Goal: Information Seeking & Learning: Learn about a topic

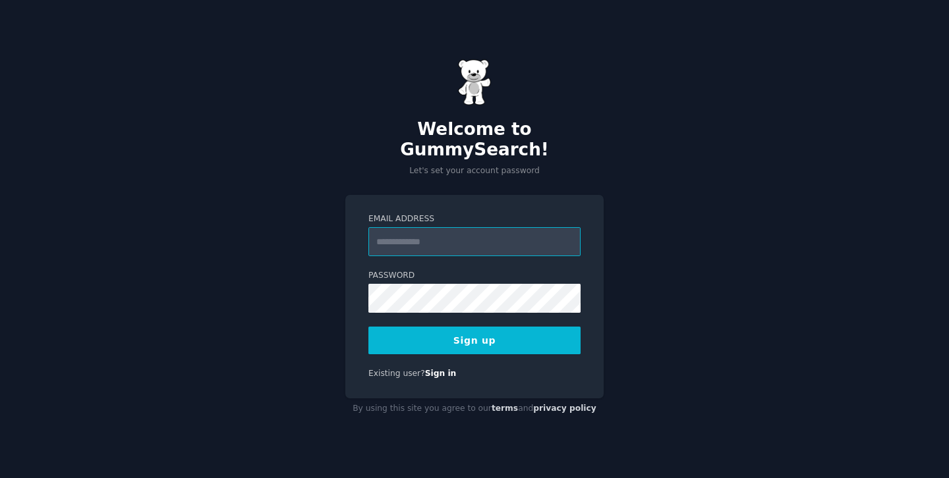
click at [438, 227] on input "Email Address" at bounding box center [474, 241] width 212 height 29
click at [243, 314] on div "Welcome to GummySearch! Let's set your account password Email Address Password …" at bounding box center [474, 239] width 949 height 478
click at [459, 237] on input "Email Address" at bounding box center [474, 241] width 212 height 29
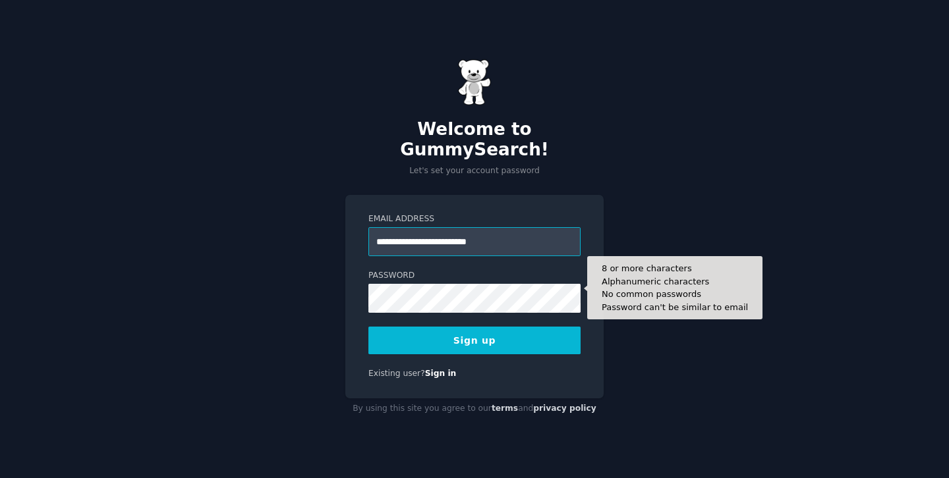
type input "**********"
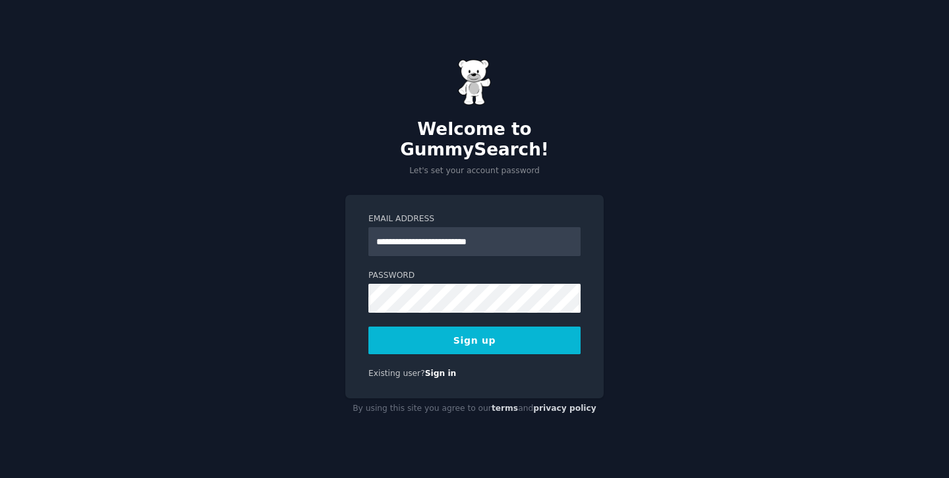
click at [474, 333] on button "Sign up" at bounding box center [474, 341] width 212 height 28
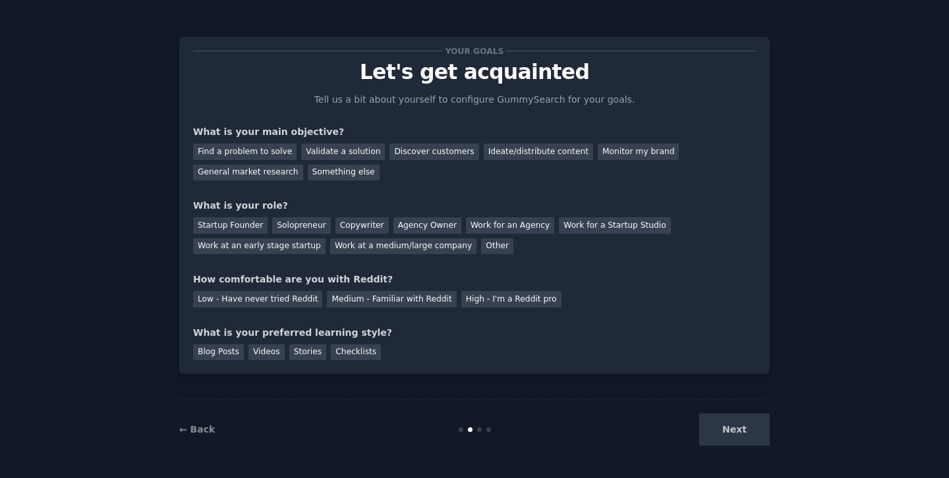
click at [738, 441] on div "Next" at bounding box center [670, 430] width 197 height 32
click at [346, 155] on div "Validate a solution" at bounding box center [343, 152] width 84 height 16
click at [243, 149] on div "Find a problem to solve" at bounding box center [244, 152] width 103 height 16
click at [343, 150] on div "Validate a solution" at bounding box center [343, 152] width 84 height 16
click at [231, 224] on div "Startup Founder" at bounding box center [230, 225] width 74 height 16
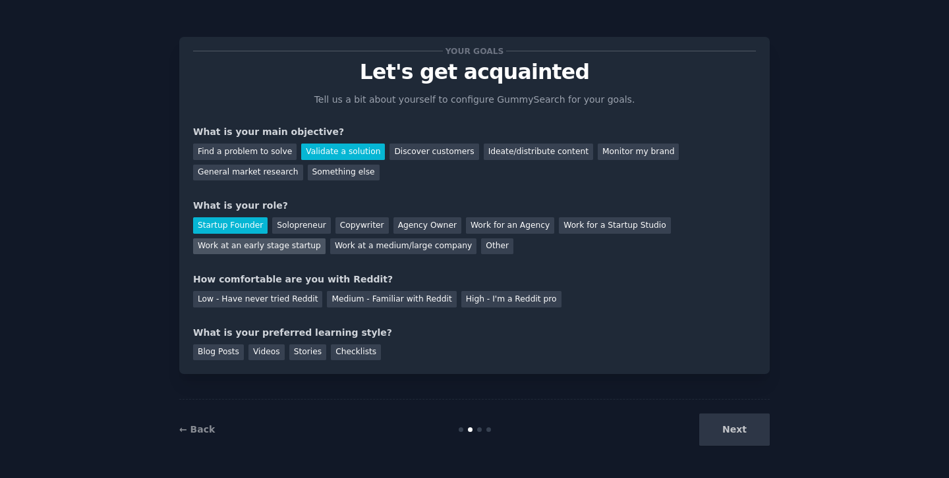
click at [282, 246] on div "Work at an early stage startup" at bounding box center [259, 246] width 132 height 16
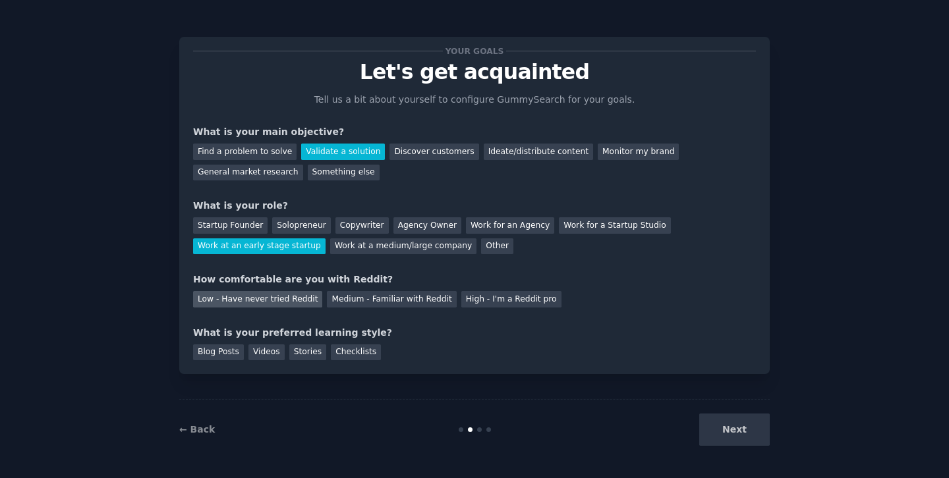
click at [281, 302] on div "Low - Have never tried Reddit" at bounding box center [257, 299] width 129 height 16
click at [317, 350] on div "Stories" at bounding box center [307, 352] width 37 height 16
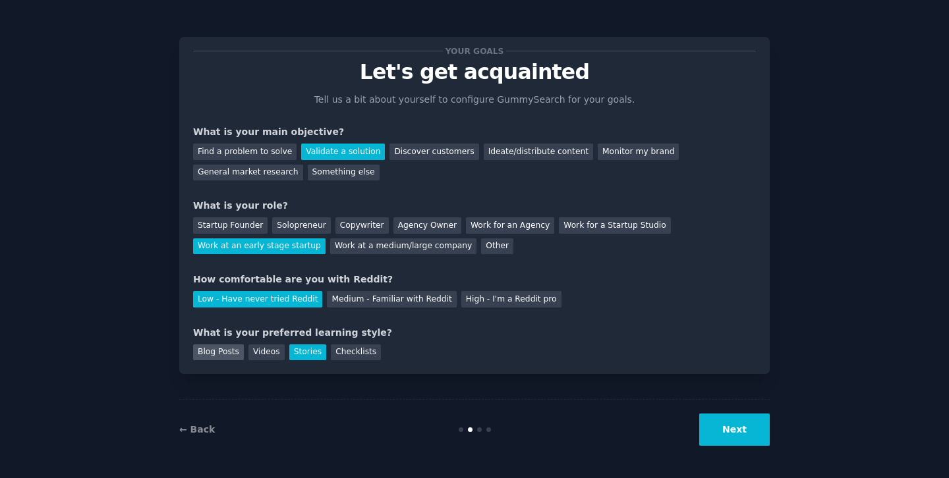
click at [215, 346] on div "Blog Posts" at bounding box center [218, 352] width 51 height 16
click at [297, 344] on div "Stories" at bounding box center [307, 352] width 37 height 16
click at [724, 431] on button "Next" at bounding box center [734, 430] width 70 height 32
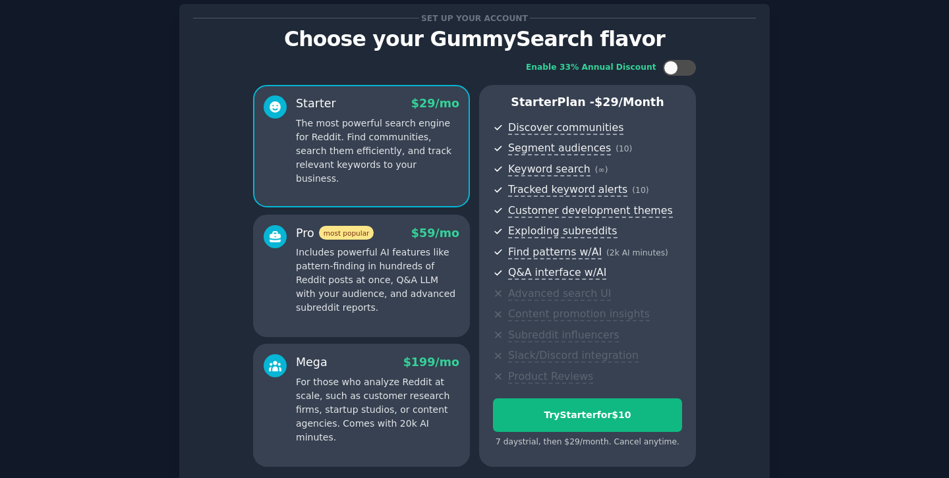
scroll to position [38, 0]
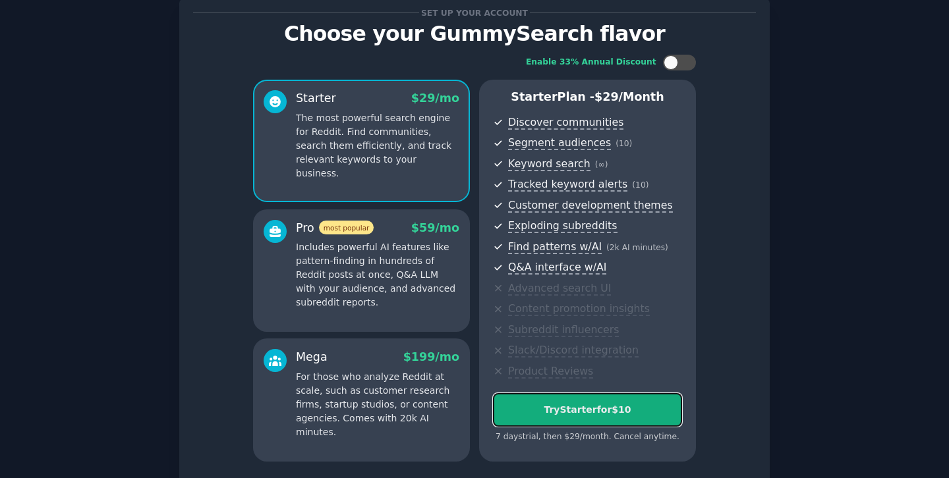
click at [534, 411] on div "Try Starter for $10" at bounding box center [587, 410] width 188 height 14
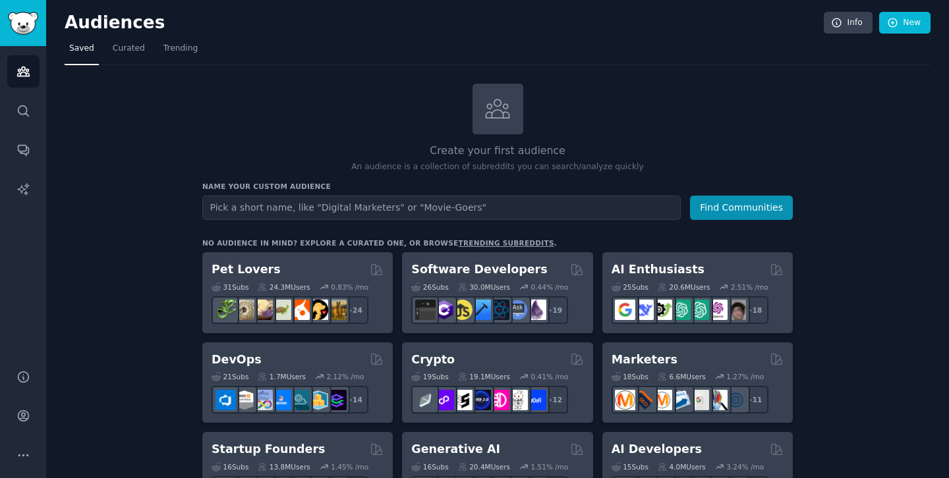
click at [24, 89] on div "Audiences Search Conversations AI Reports" at bounding box center [23, 200] width 46 height 308
click at [21, 119] on link "Search" at bounding box center [23, 111] width 32 height 32
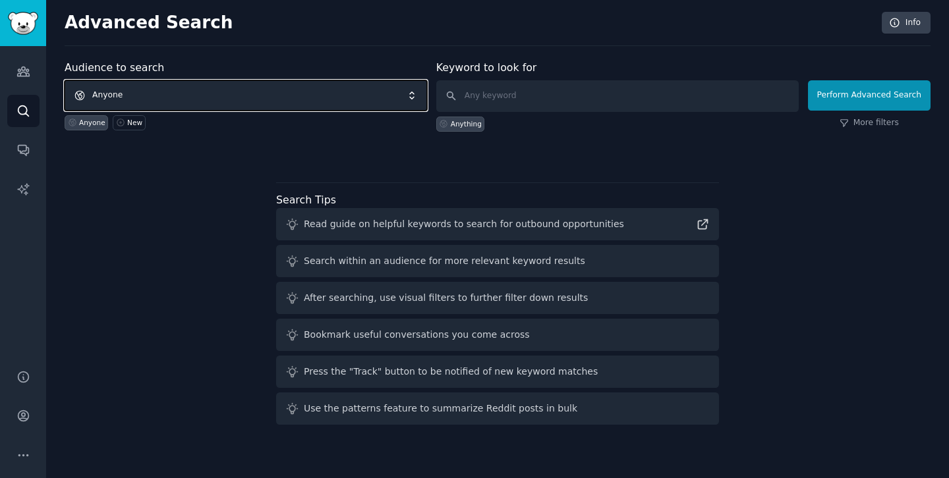
click at [226, 92] on span "Anyone" at bounding box center [246, 95] width 362 height 30
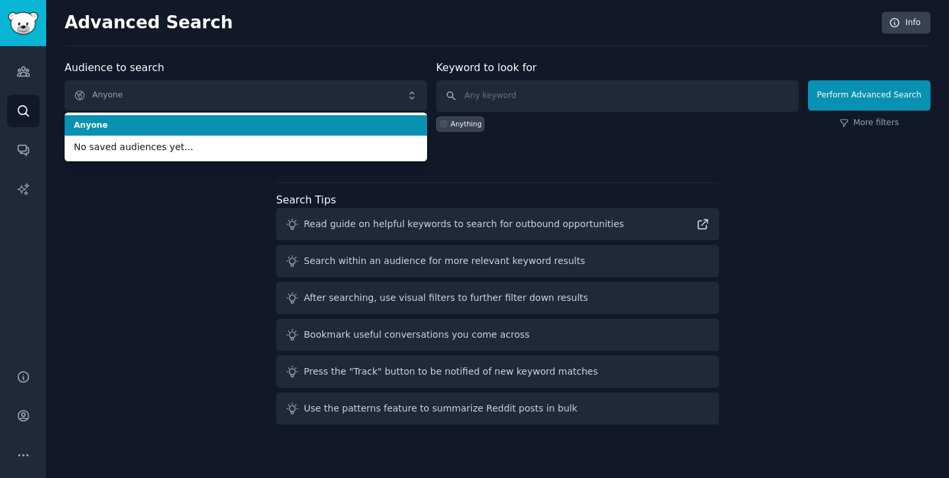
click at [272, 57] on div "Advanced Search Info Audience to search Anyone Anyone No saved audiences yet...…" at bounding box center [497, 239] width 902 height 478
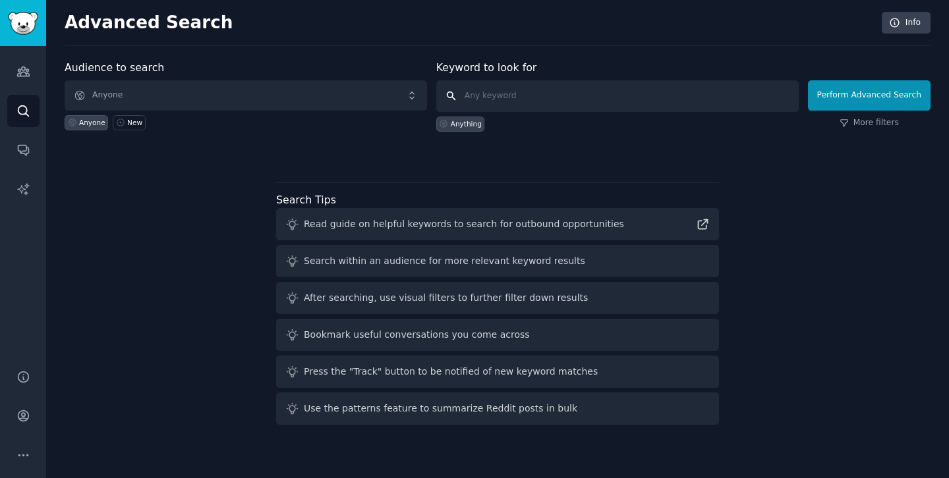
click at [622, 106] on input "text" at bounding box center [617, 96] width 362 height 32
type input "corporate education"
click at [898, 107] on button "Perform Advanced Search" at bounding box center [869, 95] width 123 height 30
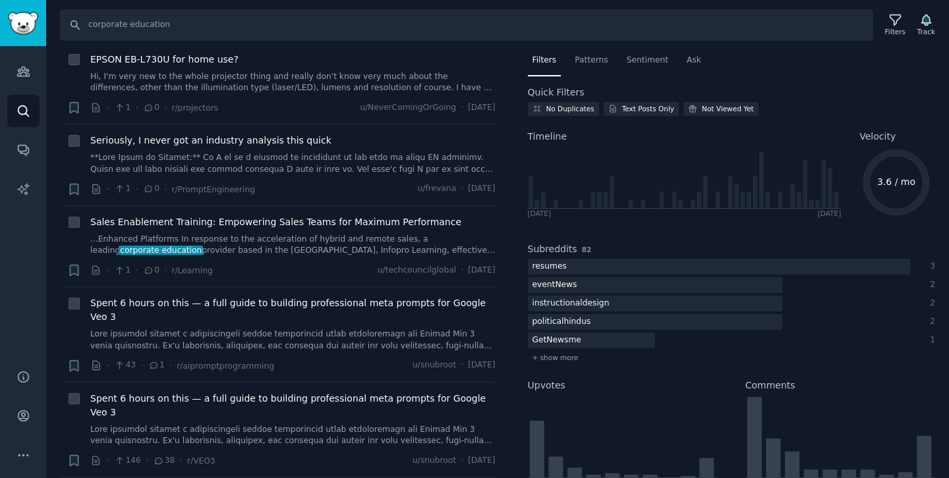
scroll to position [436, 0]
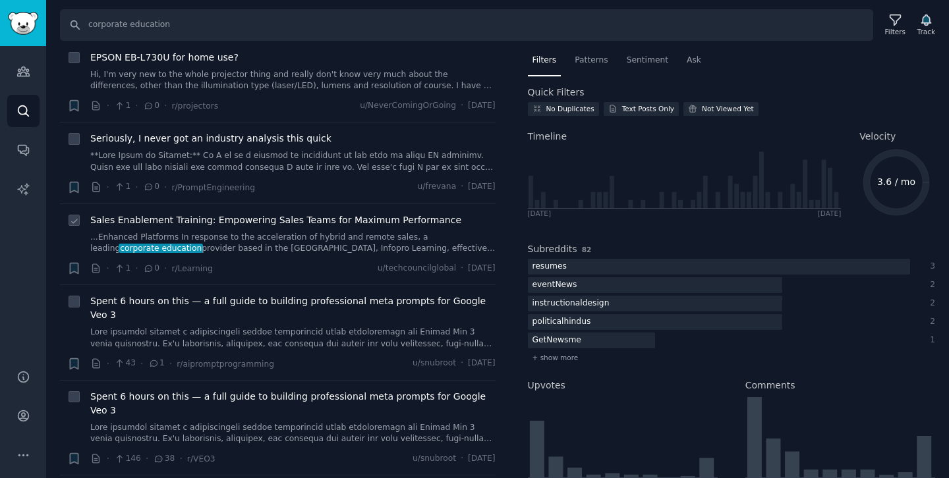
click at [315, 217] on span "Sales Enablement Training: Empowering Sales Teams for Maximum Performance" at bounding box center [275, 220] width 371 height 14
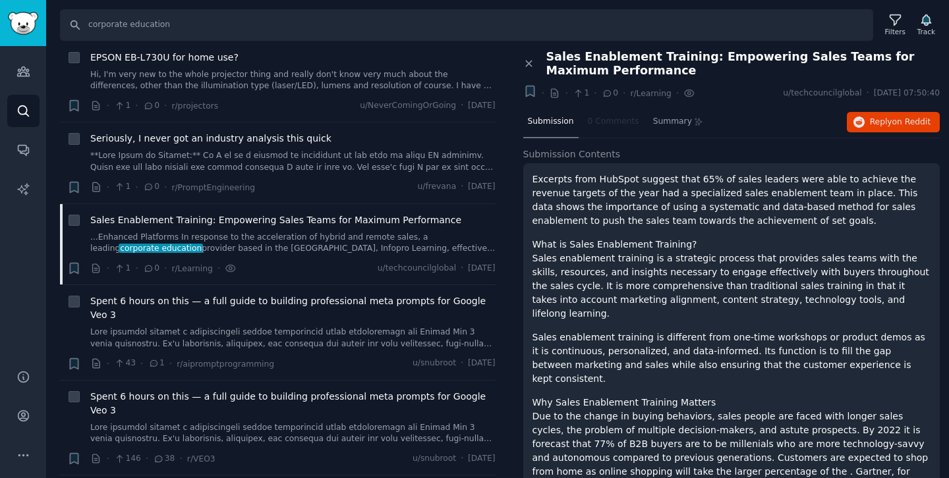
scroll to position [17, 0]
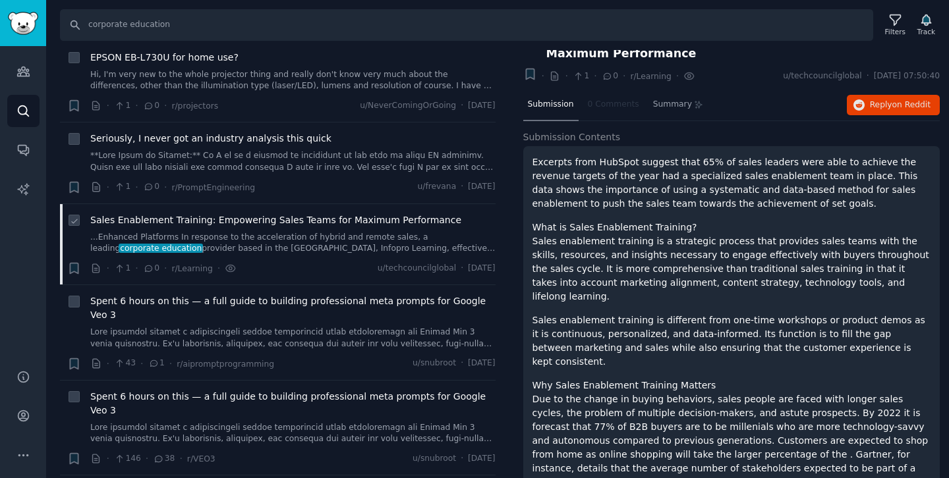
click at [266, 253] on link "...Enhanced Platforms In response to the acceleration of hybrid and remote sale…" at bounding box center [292, 243] width 405 height 23
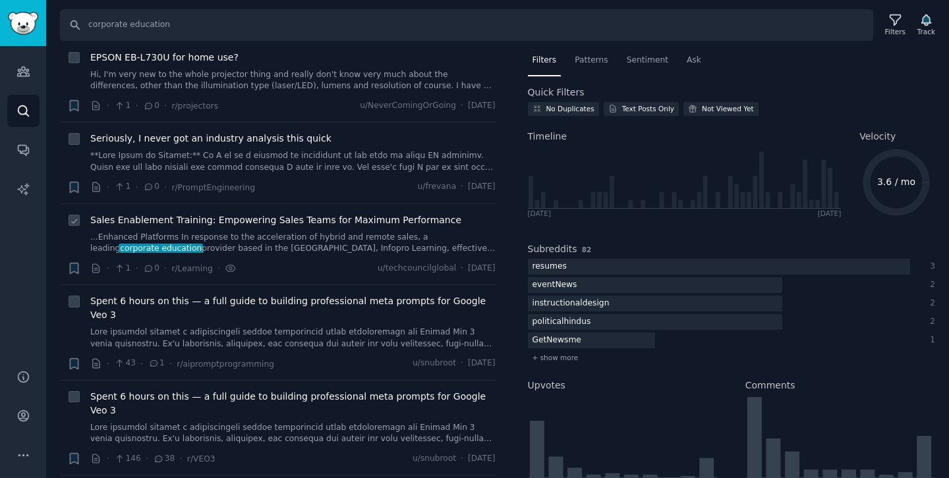
click at [302, 221] on span "Sales Enablement Training: Empowering Sales Teams for Maximum Performance" at bounding box center [275, 220] width 371 height 14
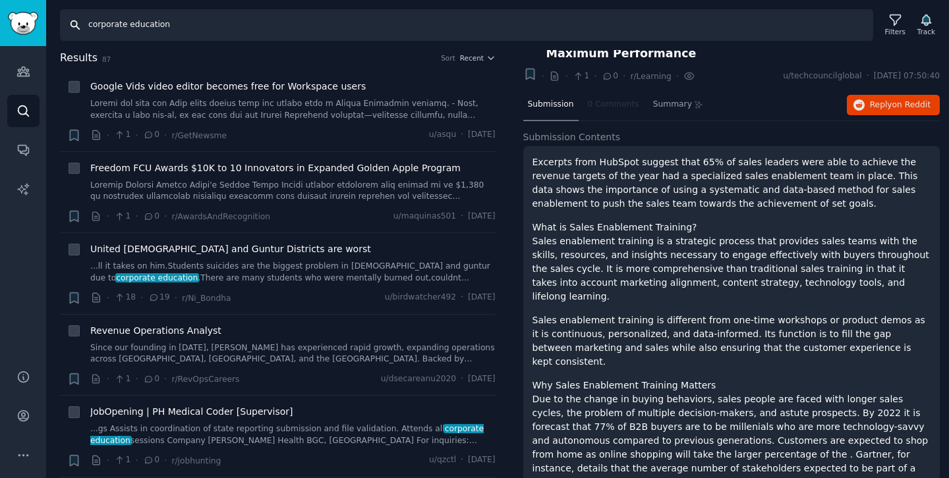
click at [166, 32] on input "corporate education" at bounding box center [466, 25] width 813 height 32
click at [14, 75] on link "Audiences" at bounding box center [23, 71] width 32 height 32
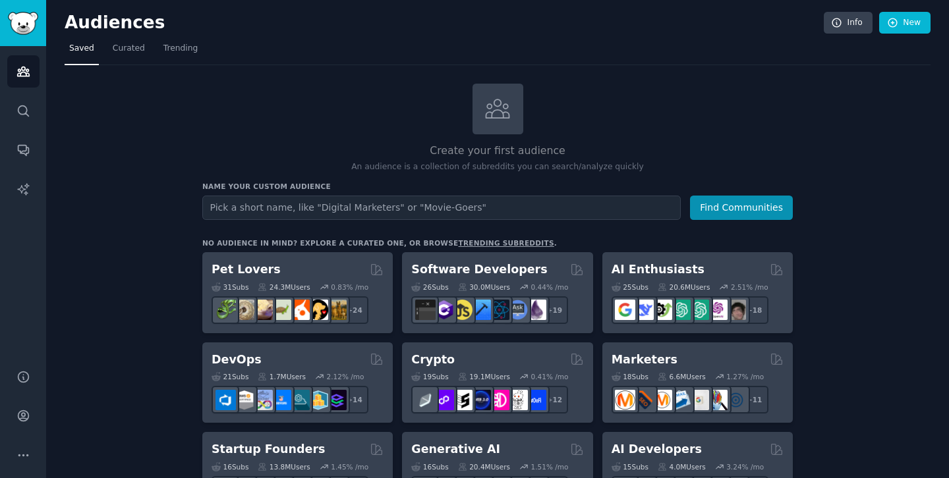
click at [346, 209] on input "text" at bounding box center [441, 208] width 478 height 24
type input "education"
click at [690, 196] on button "Find Communities" at bounding box center [741, 208] width 103 height 24
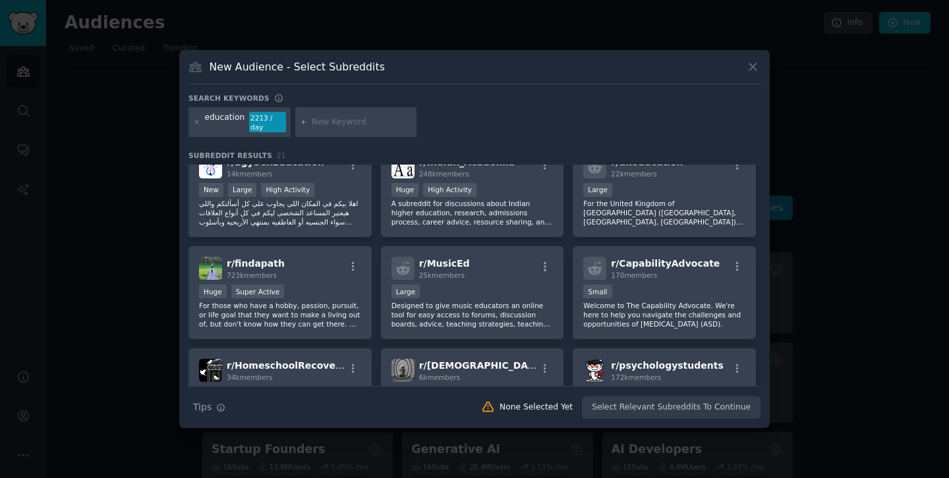
scroll to position [396, 0]
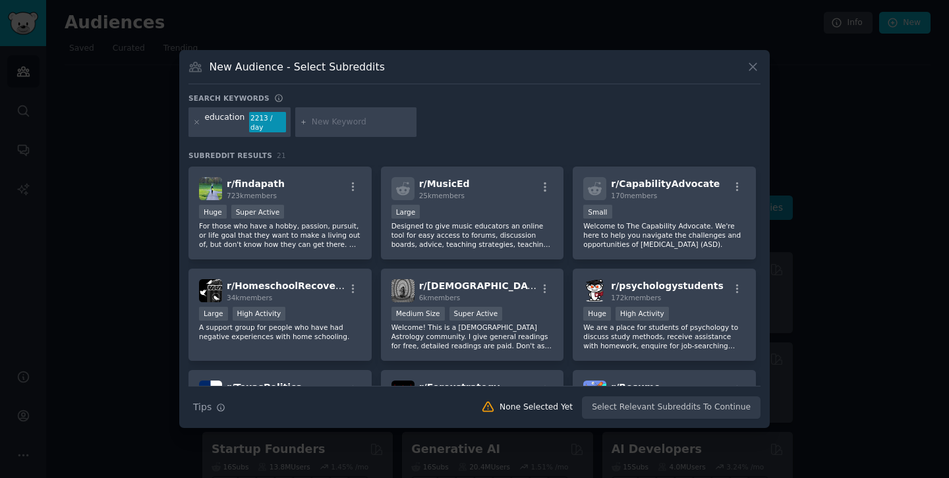
click at [364, 126] on input "text" at bounding box center [362, 123] width 100 height 12
type input "c"
type input "knowledge"
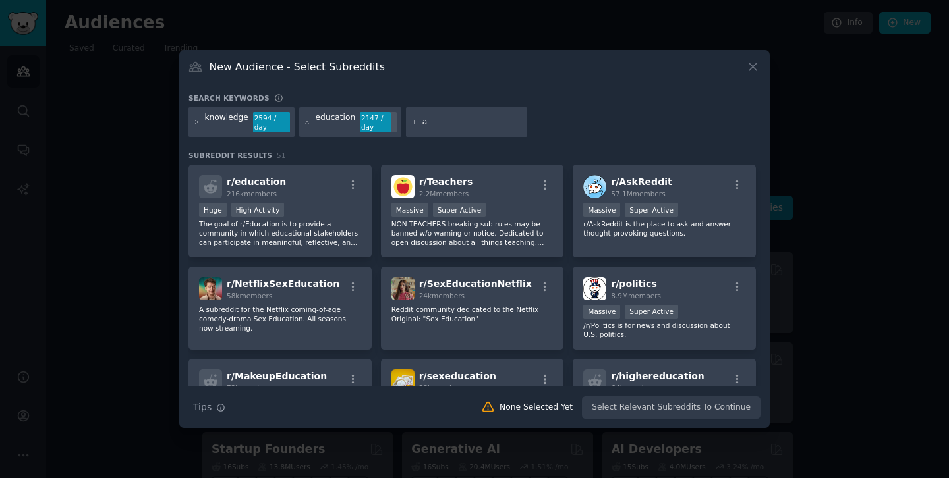
type input "ai"
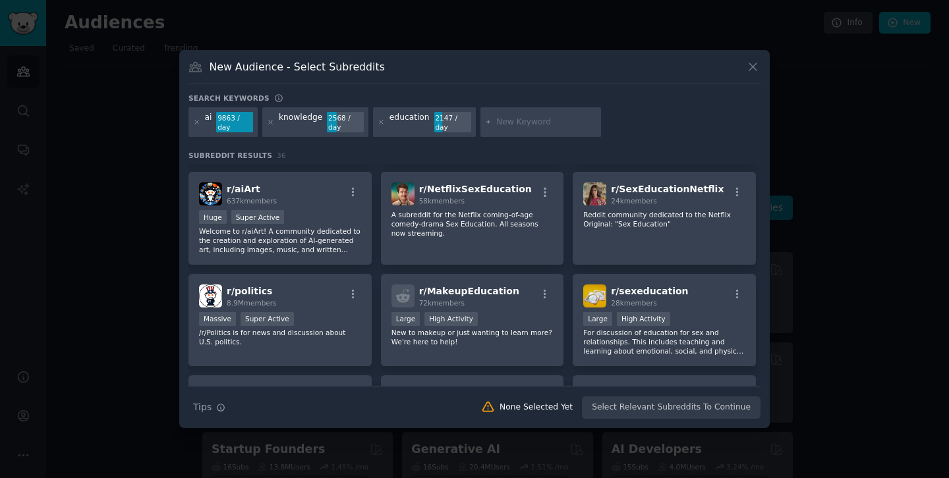
scroll to position [199, 0]
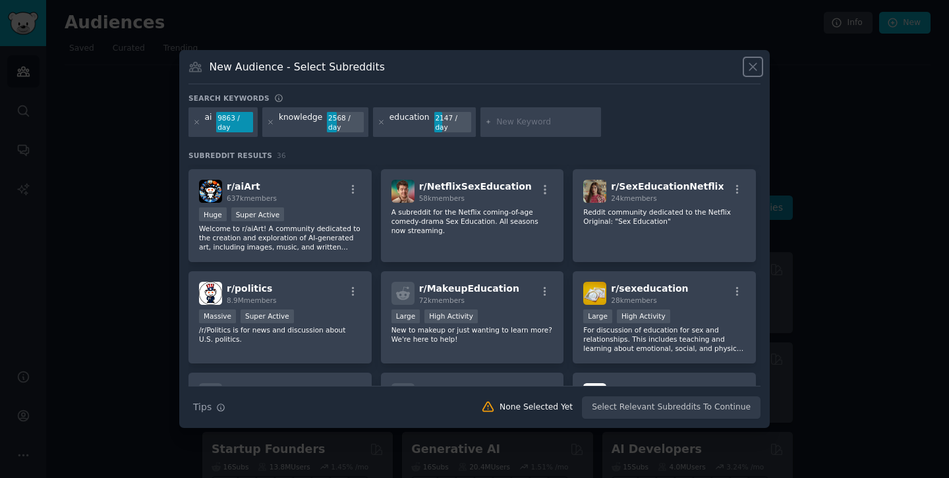
click at [752, 69] on icon at bounding box center [753, 67] width 14 height 14
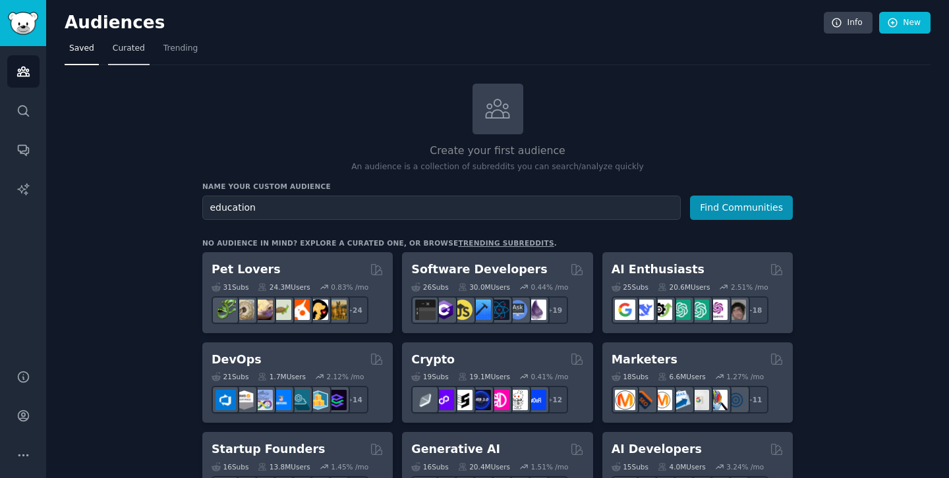
click at [146, 55] on link "Curated" at bounding box center [128, 51] width 41 height 27
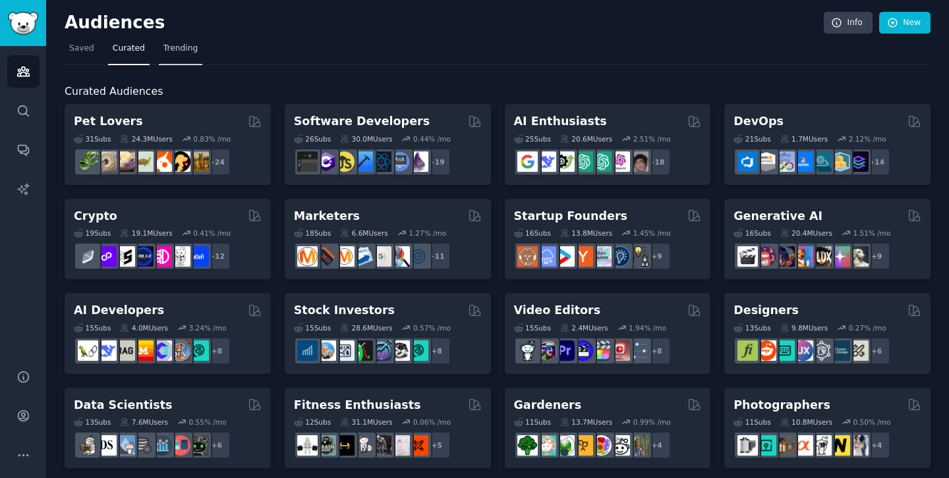
click at [178, 50] on span "Trending" at bounding box center [180, 49] width 34 height 12
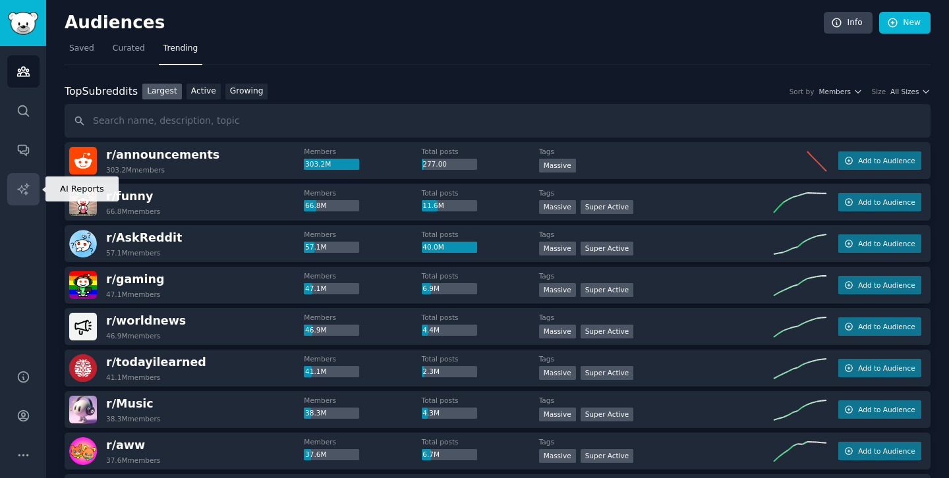
click at [25, 185] on icon "Sidebar" at bounding box center [22, 188] width 11 height 11
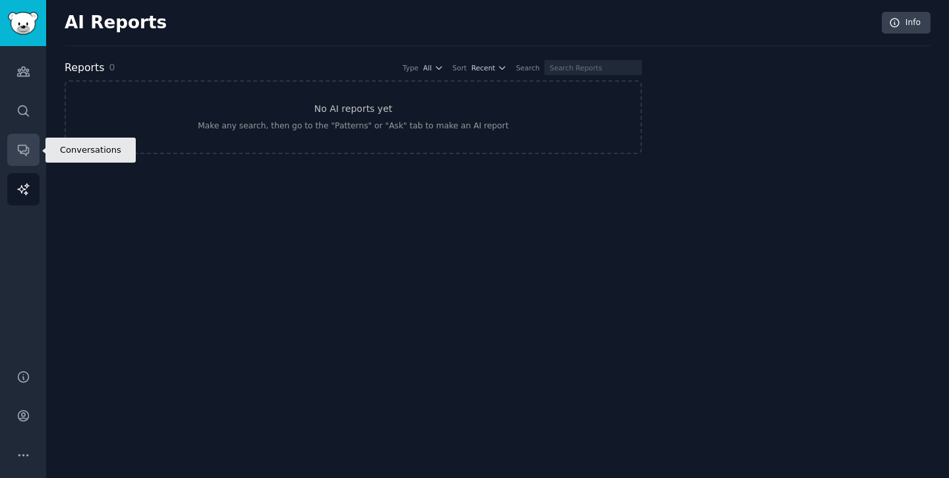
click at [31, 156] on link "Conversations" at bounding box center [23, 150] width 32 height 32
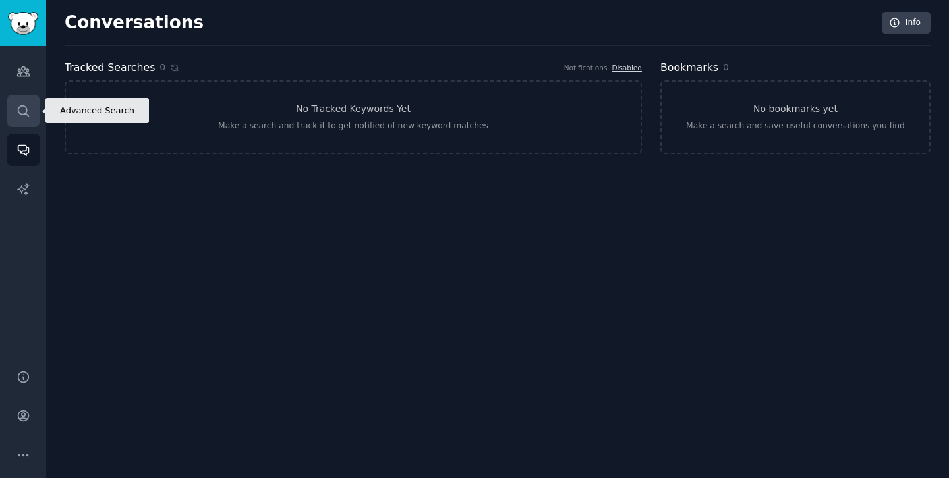
click at [29, 117] on icon "Sidebar" at bounding box center [23, 111] width 14 height 14
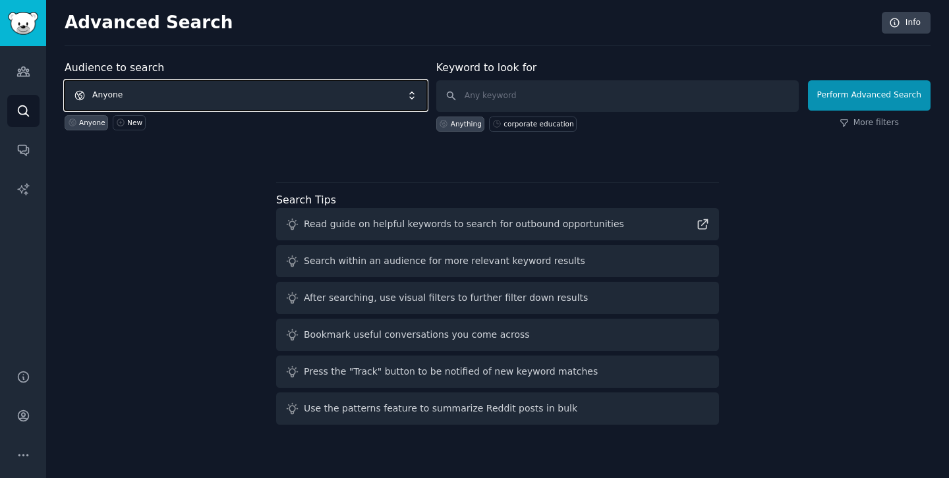
click at [296, 101] on span "Anyone" at bounding box center [246, 95] width 362 height 30
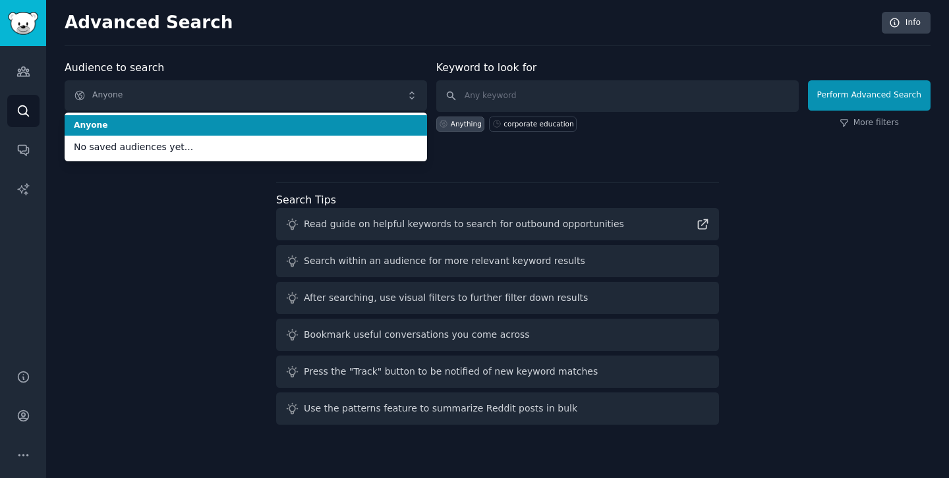
click at [294, 66] on div "Audience to search Anyone Anyone No saved audiences yet... Anyone New" at bounding box center [246, 96] width 362 height 72
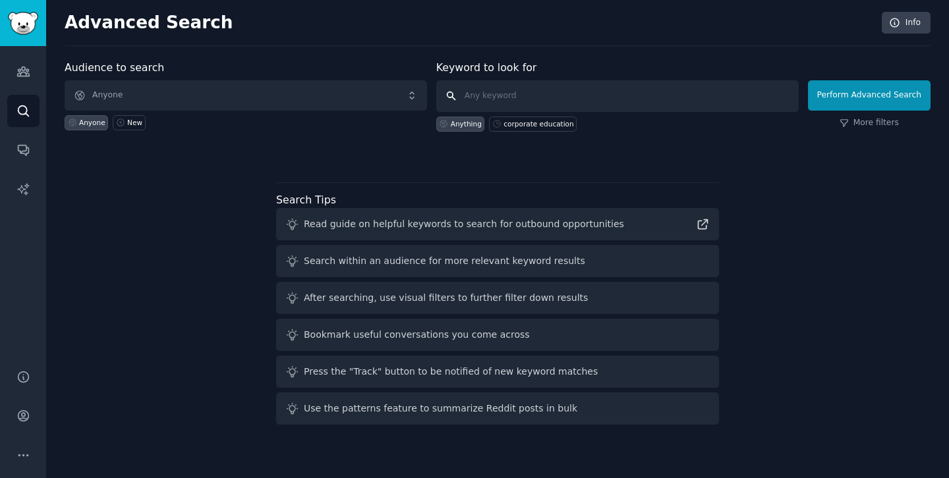
click at [524, 94] on input "text" at bounding box center [617, 96] width 362 height 32
click at [512, 106] on input "text" at bounding box center [617, 96] width 362 height 32
type input "info pro learning"
click at [860, 92] on button "Perform Advanced Search" at bounding box center [869, 95] width 123 height 30
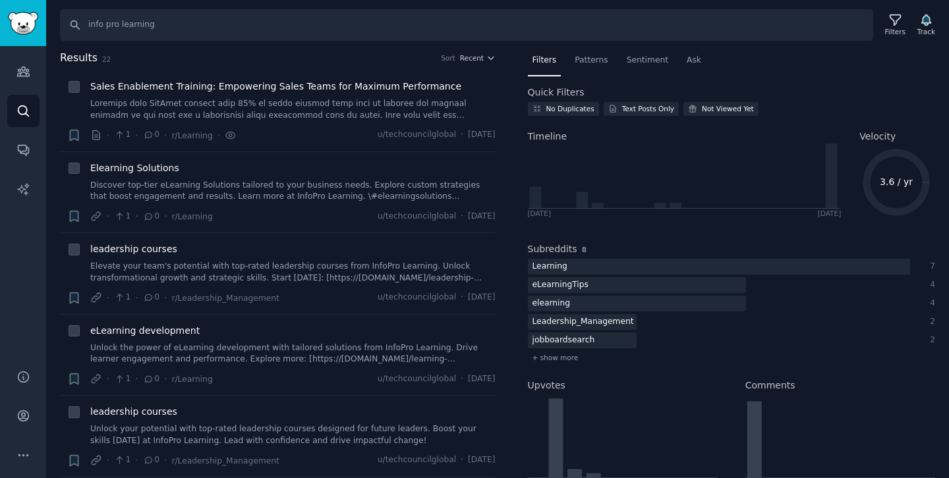
click at [495, 167] on div "Results 22 Sort Recent + Sales Enablement Training: Empowering Sales Teams for …" at bounding box center [287, 264] width 454 height 429
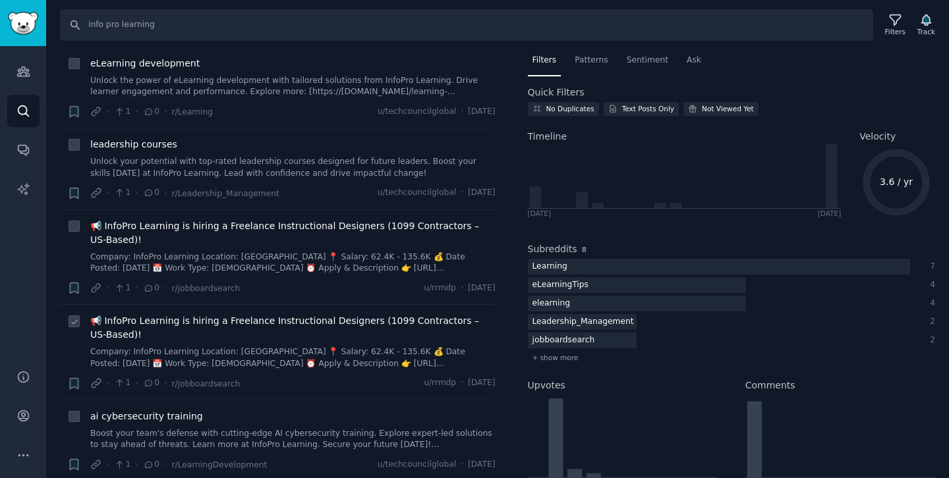
scroll to position [260, 0]
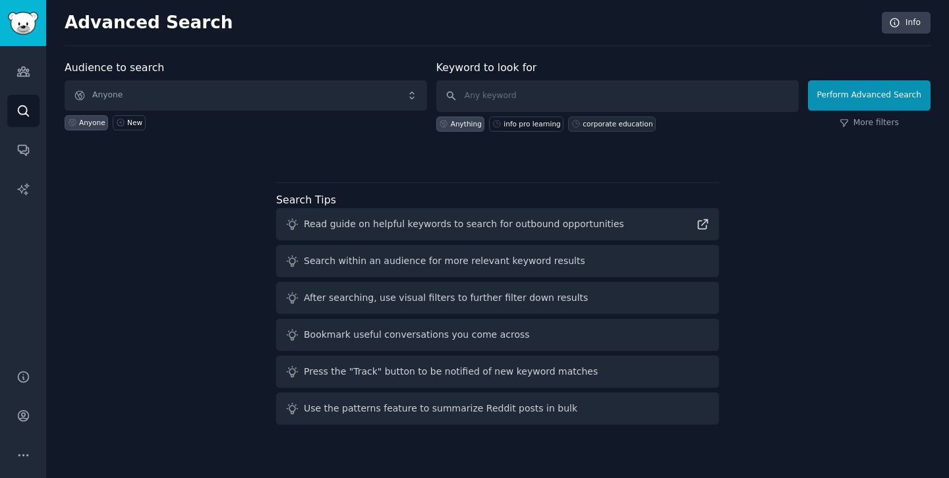
click at [615, 128] on div "corporate education" at bounding box center [612, 124] width 88 height 15
type input "corporate education"
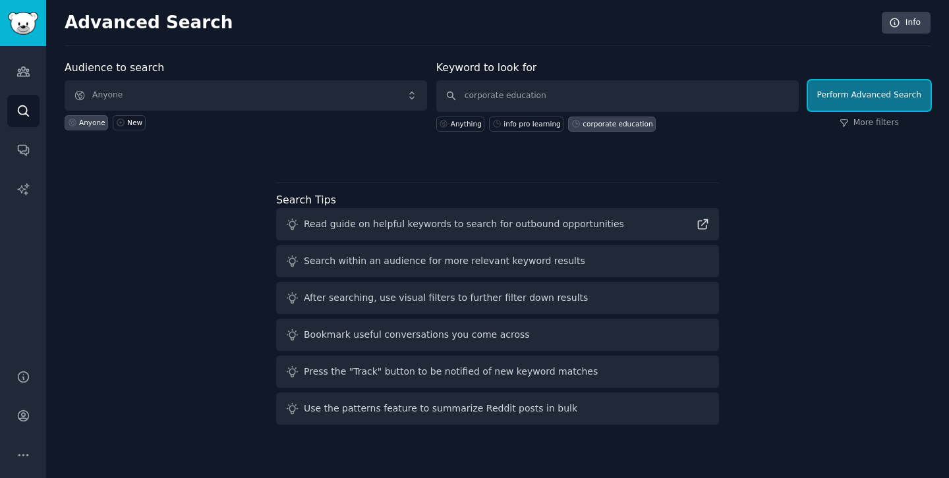
click at [875, 106] on button "Perform Advanced Search" at bounding box center [869, 95] width 123 height 30
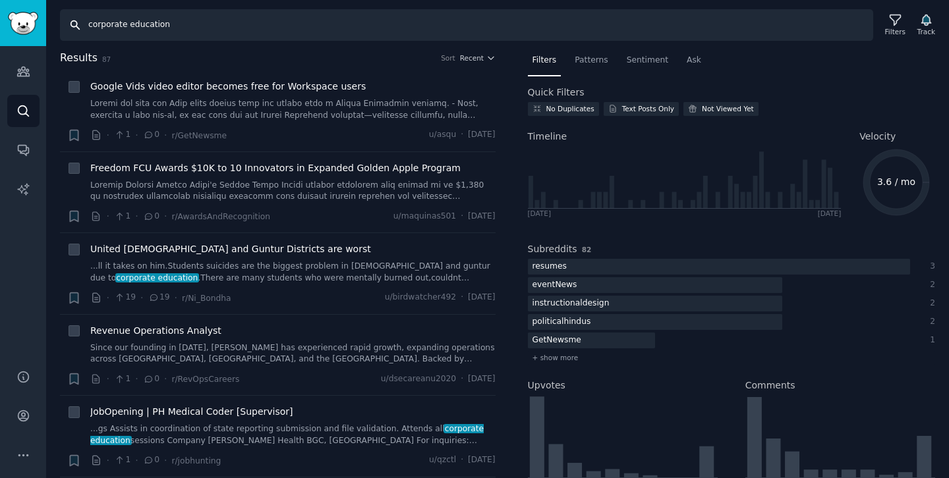
click at [126, 14] on input "corporate education" at bounding box center [466, 25] width 813 height 32
click at [125, 24] on input "corporate education" at bounding box center [466, 25] width 813 height 32
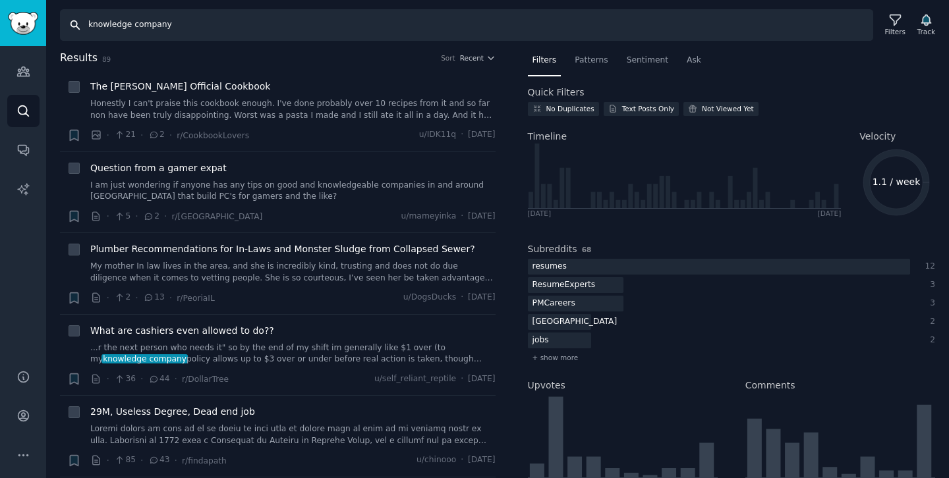
click at [136, 30] on input "knowledge company" at bounding box center [466, 25] width 813 height 32
click at [90, 27] on input "knowledge" at bounding box center [466, 25] width 813 height 32
click at [191, 30] on input "company knowledge" at bounding box center [466, 25] width 813 height 32
type input "company knowledge"
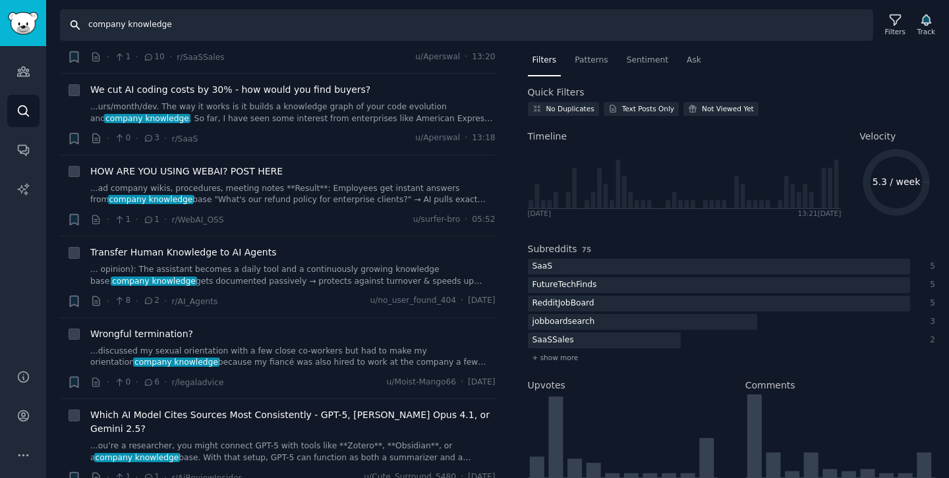
scroll to position [163, 0]
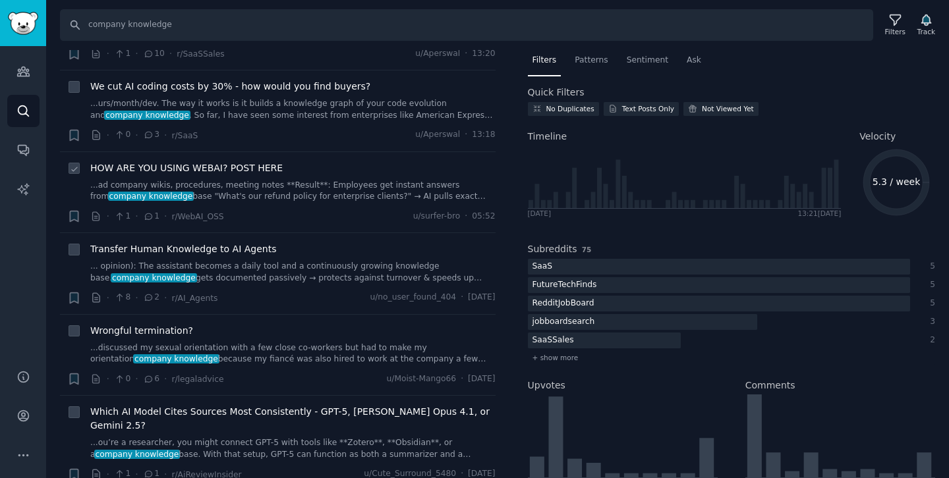
click at [250, 171] on span "HOW ARE YOU USING WEBAI? POST HERE" at bounding box center [186, 168] width 192 height 14
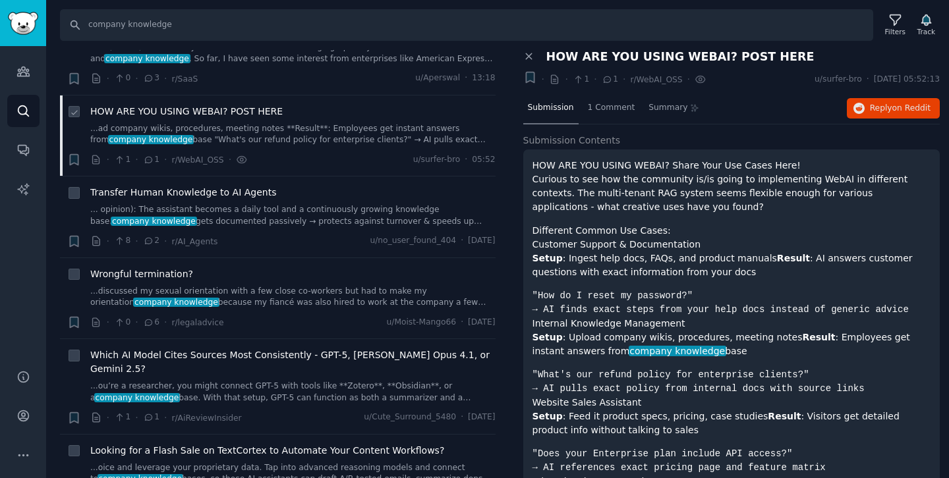
scroll to position [252, 0]
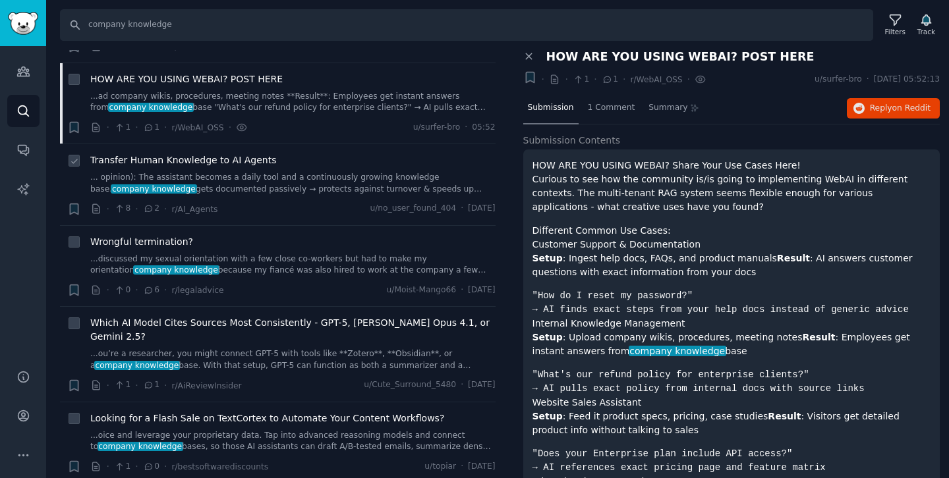
click at [347, 182] on link "... opinion): The assistant becomes a daily tool and a continuously growing kno…" at bounding box center [292, 183] width 405 height 23
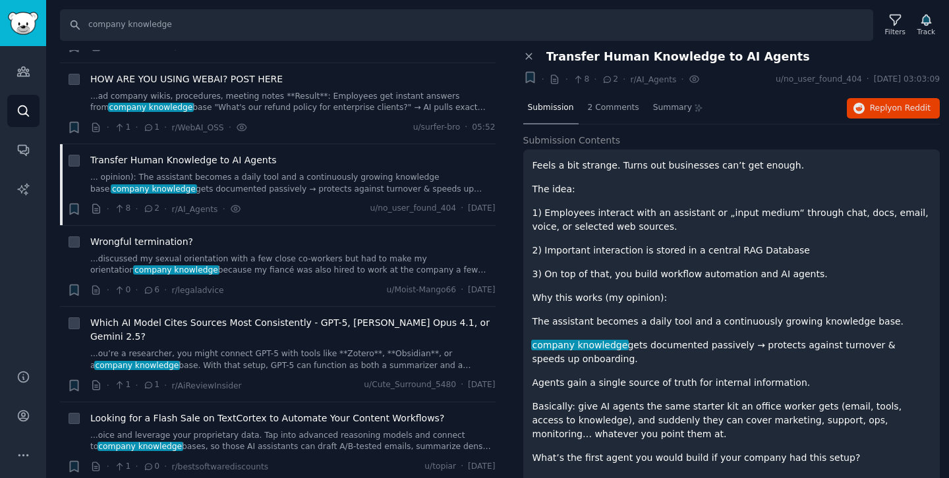
click at [537, 183] on p "The idea:" at bounding box center [731, 189] width 399 height 14
click at [601, 103] on span "2 Comments" at bounding box center [613, 108] width 51 height 12
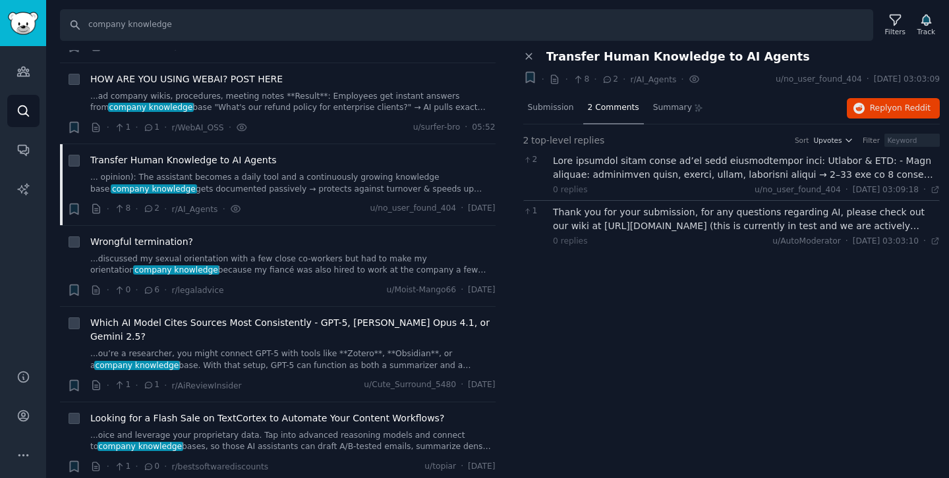
click at [663, 174] on div at bounding box center [746, 168] width 387 height 28
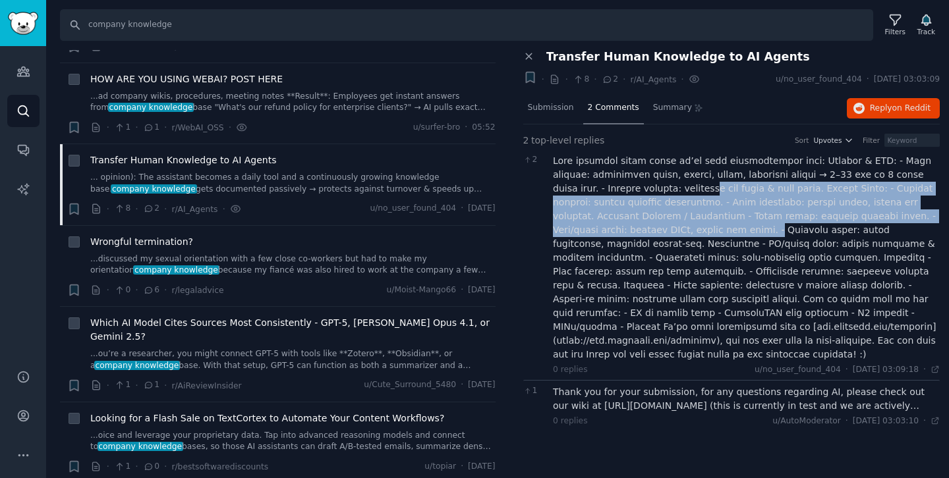
drag, startPoint x: 663, startPoint y: 194, endPoint x: 661, endPoint y: 230, distance: 36.3
click at [661, 227] on div at bounding box center [746, 257] width 387 height 207
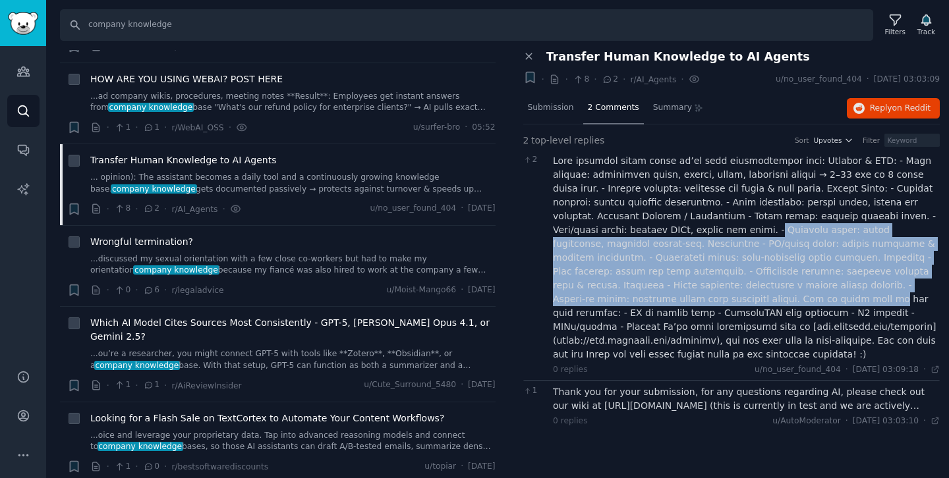
drag, startPoint x: 661, startPoint y: 231, endPoint x: 662, endPoint y: 300, distance: 69.2
click at [662, 301] on div at bounding box center [746, 257] width 387 height 207
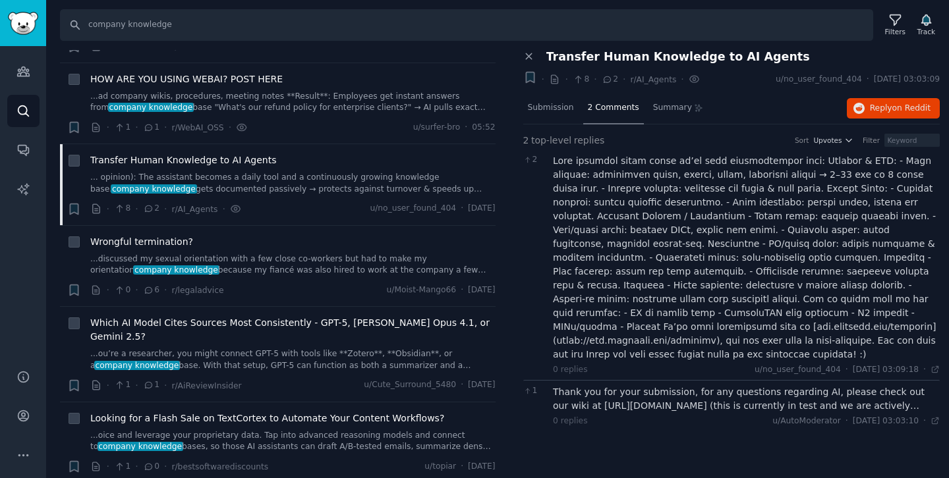
click at [718, 327] on div at bounding box center [746, 257] width 387 height 207
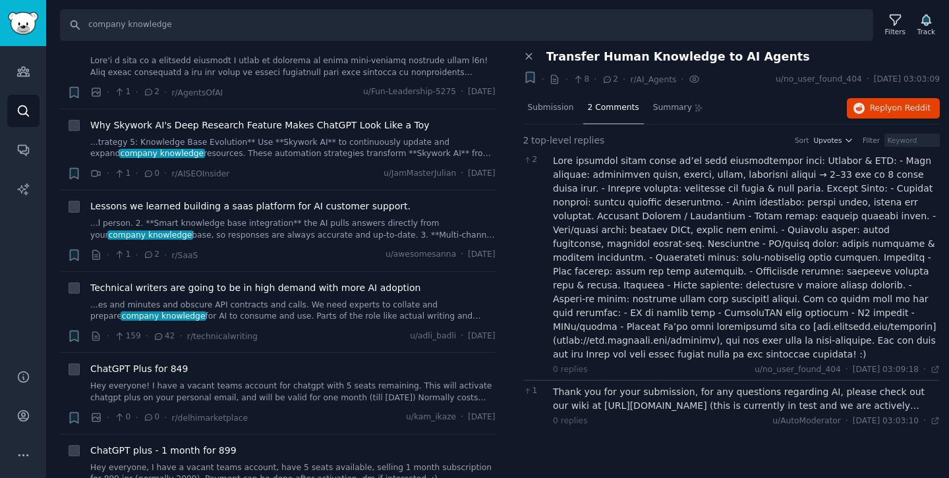
scroll to position [886, 0]
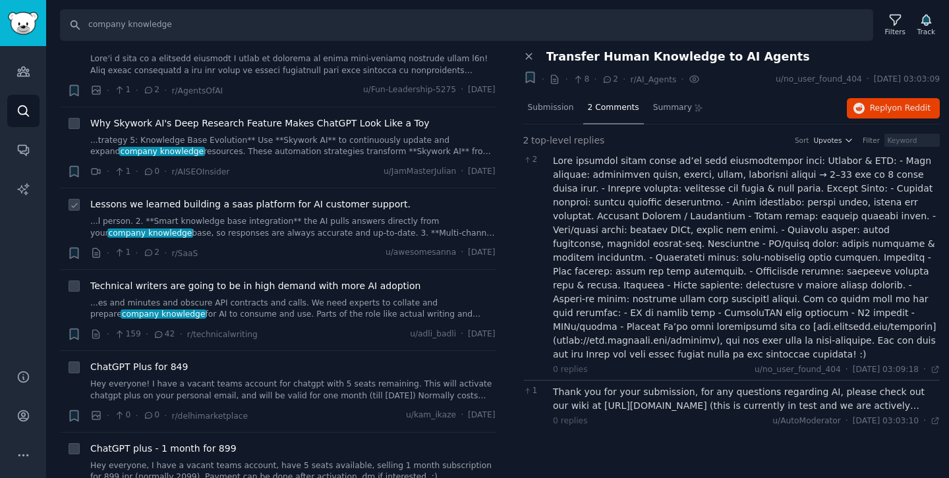
click at [282, 198] on span "Lessons we learned building a saas platform for AI customer support." at bounding box center [250, 205] width 320 height 14
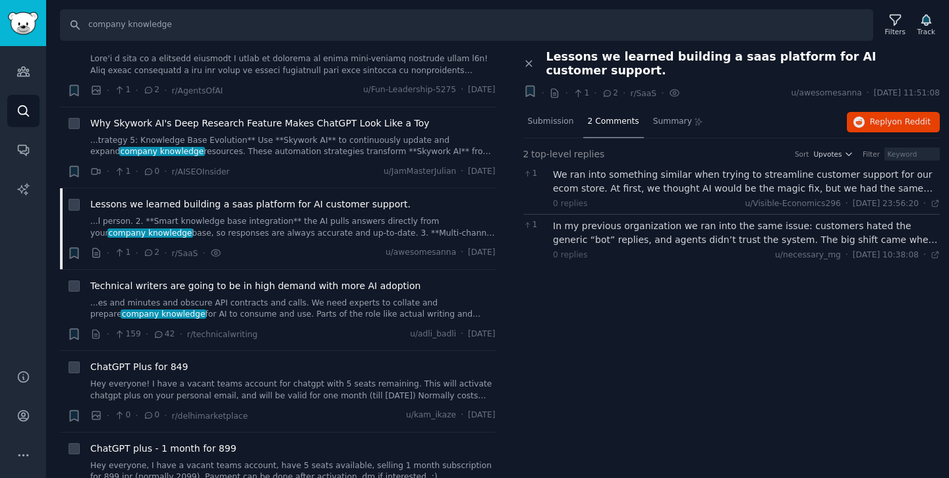
click at [636, 227] on div "In my previous organization we ran into the same issue: customers hated the gen…" at bounding box center [746, 233] width 387 height 28
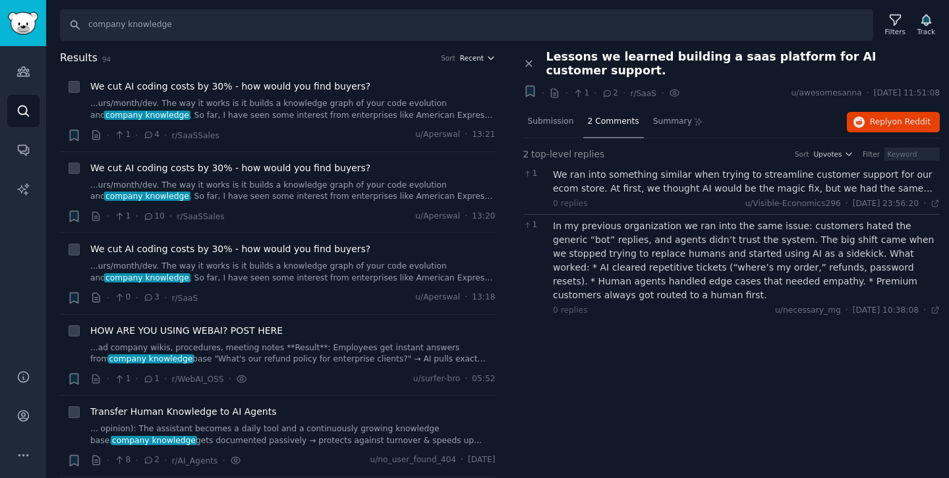
click at [471, 59] on span "Recent" at bounding box center [472, 57] width 24 height 9
click at [28, 165] on link "Conversations" at bounding box center [23, 150] width 32 height 32
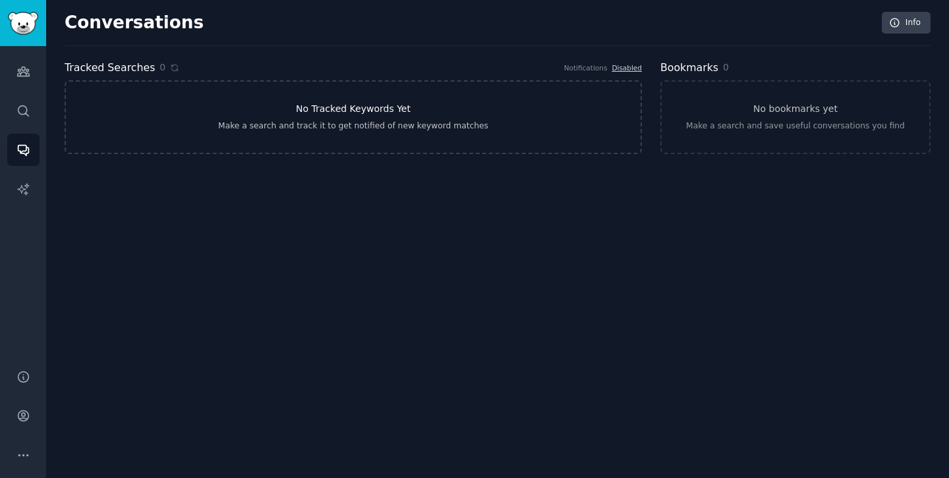
click at [404, 107] on h3 "No Tracked Keywords Yet" at bounding box center [353, 109] width 115 height 14
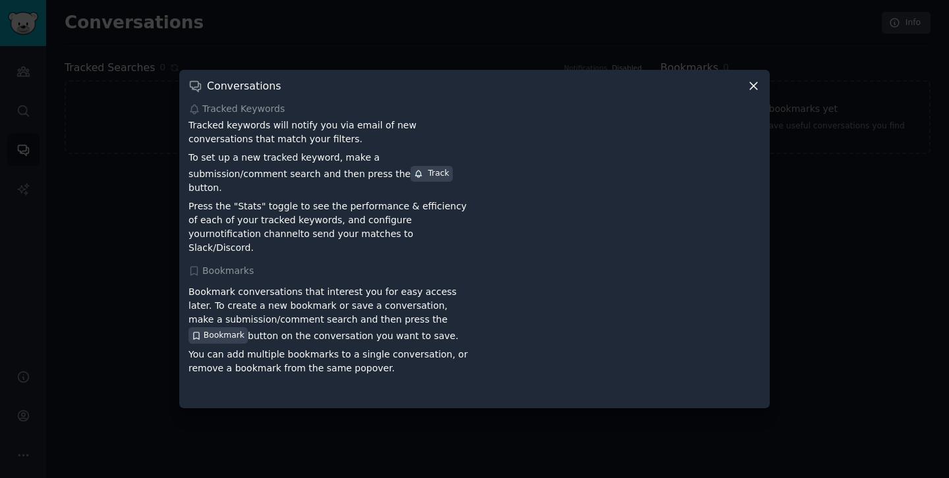
click at [752, 93] on icon at bounding box center [753, 86] width 14 height 14
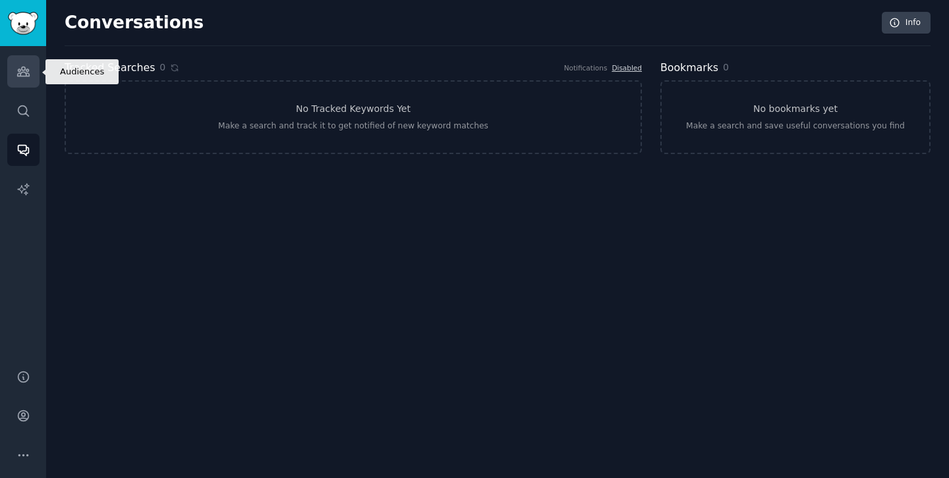
click at [19, 80] on link "Audiences" at bounding box center [23, 71] width 32 height 32
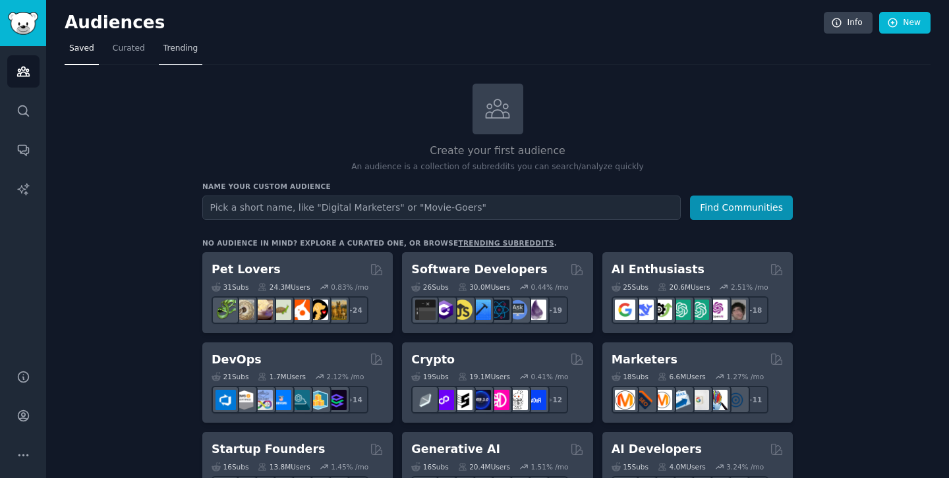
click at [179, 47] on span "Trending" at bounding box center [180, 49] width 34 height 12
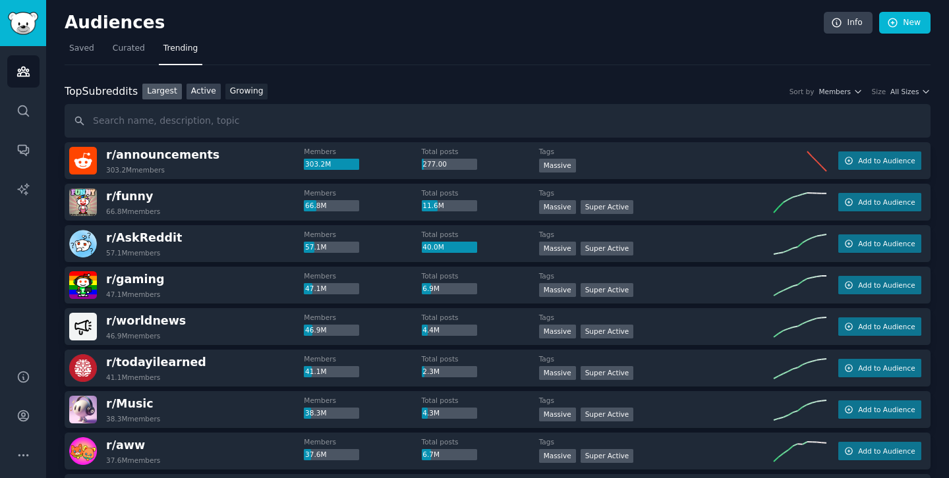
click at [198, 90] on link "Active" at bounding box center [203, 92] width 34 height 16
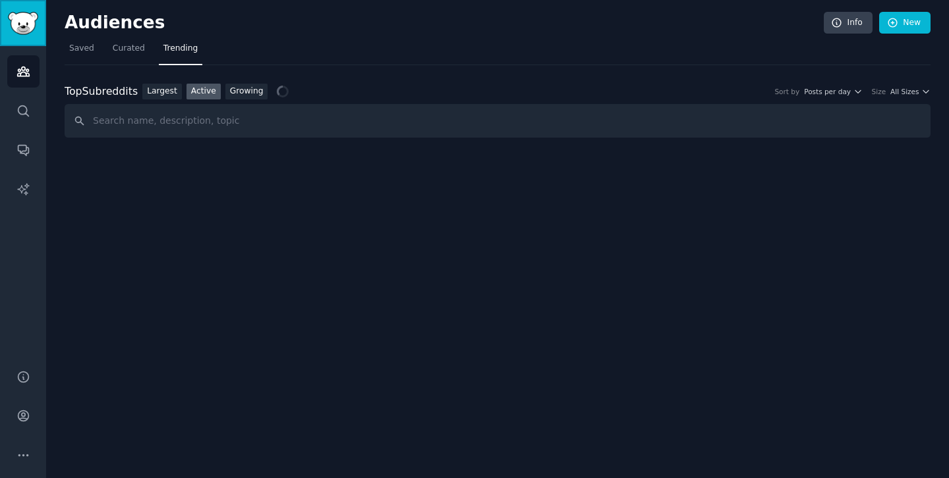
click at [15, 26] on img "Sidebar" at bounding box center [23, 23] width 30 height 23
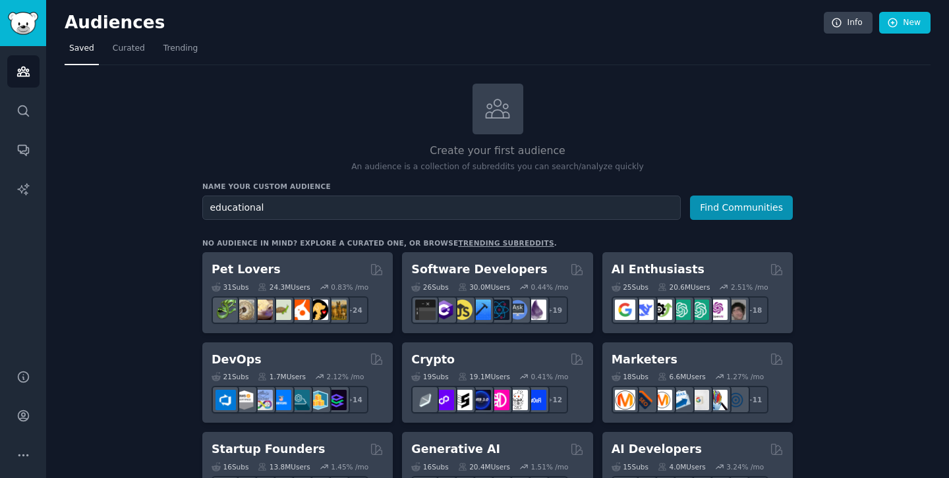
type input "educational"
type input "L&D"
click at [690, 196] on button "Find Communities" at bounding box center [741, 208] width 103 height 24
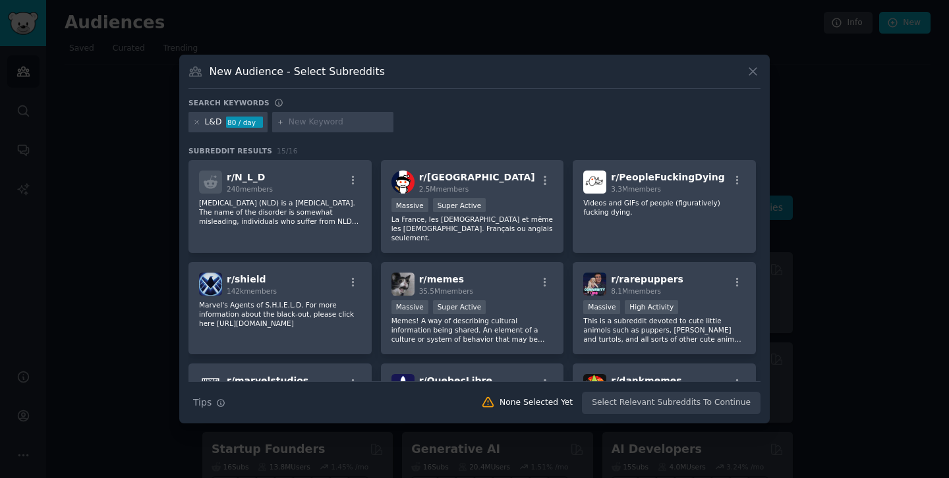
click at [192, 123] on div "L&D 80 / day" at bounding box center [227, 122] width 79 height 21
click at [197, 123] on icon at bounding box center [196, 122] width 7 height 7
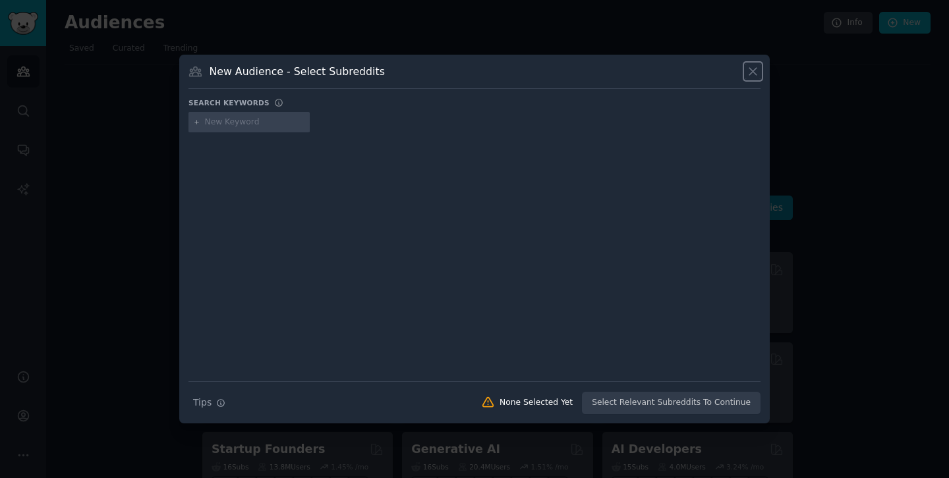
click at [749, 72] on icon at bounding box center [753, 72] width 14 height 14
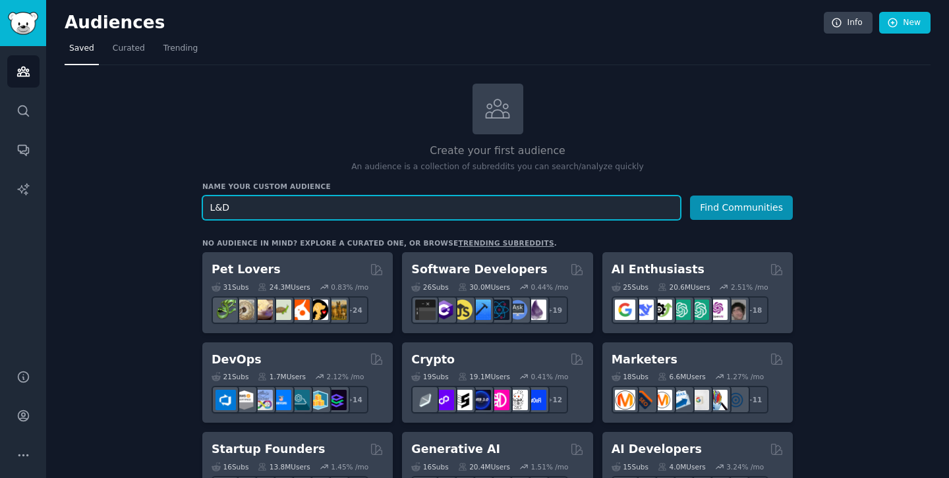
click at [216, 197] on input "L&D" at bounding box center [441, 208] width 478 height 24
type input "learning hub"
click at [690, 196] on button "Find Communities" at bounding box center [741, 208] width 103 height 24
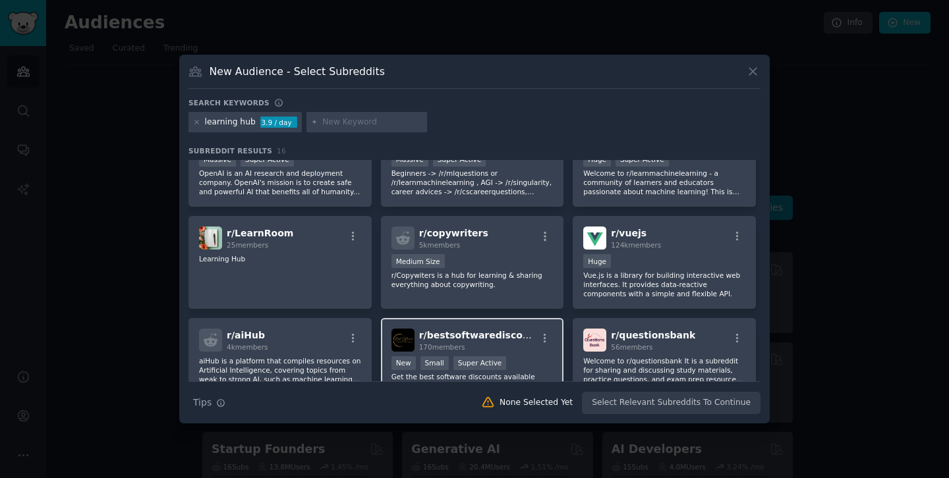
scroll to position [136, 0]
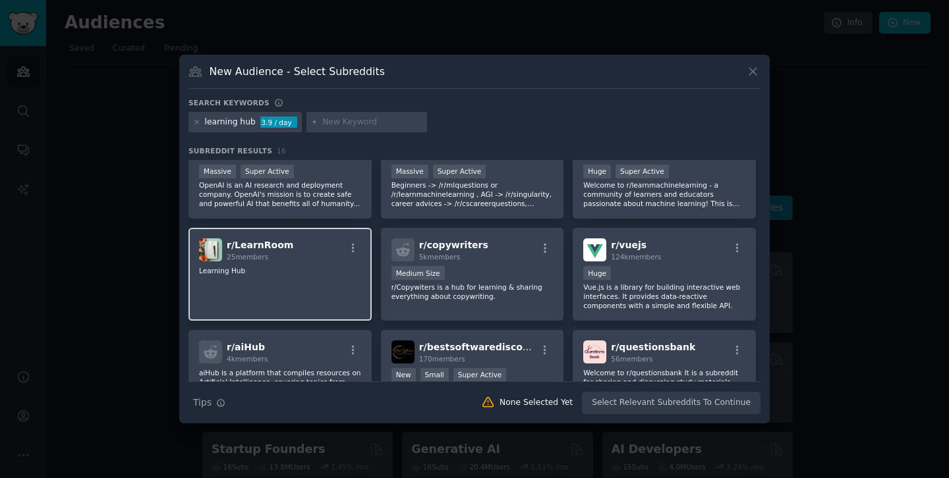
click at [303, 261] on div "r/ LearnRoom 25 members" at bounding box center [280, 249] width 162 height 23
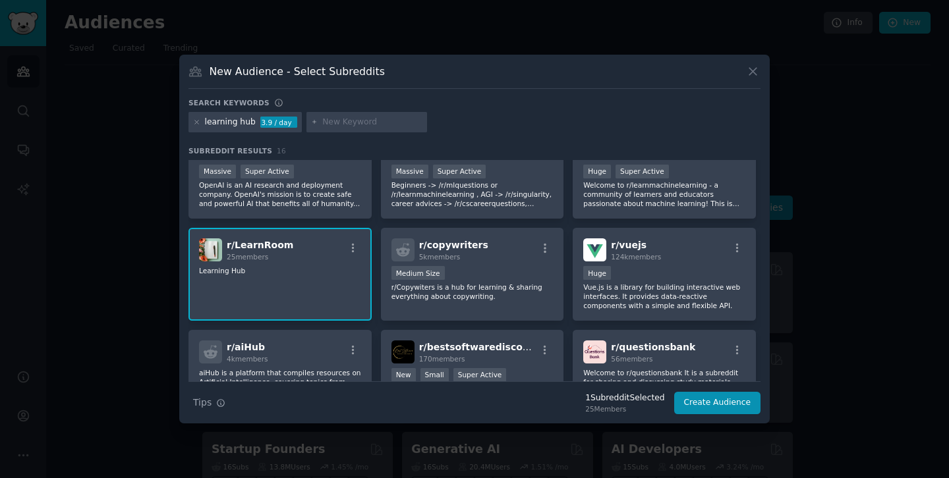
click at [312, 246] on div "r/ LearnRoom 25 members" at bounding box center [280, 249] width 162 height 23
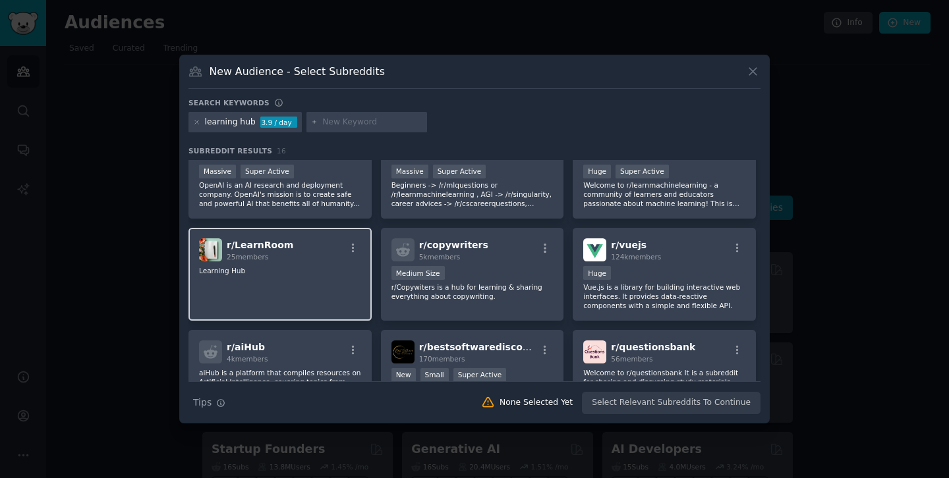
click at [312, 246] on div "r/ LearnRoom 25 members" at bounding box center [280, 249] width 162 height 23
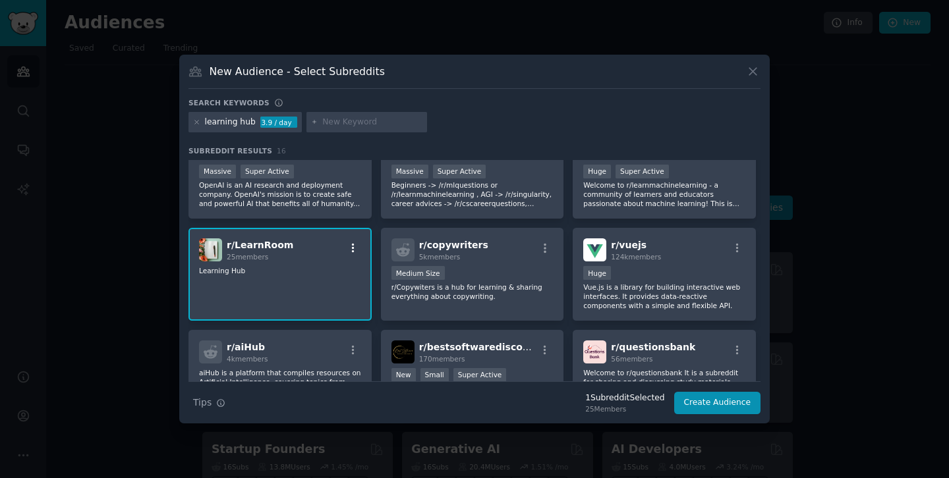
click at [347, 248] on icon "button" at bounding box center [353, 248] width 12 height 12
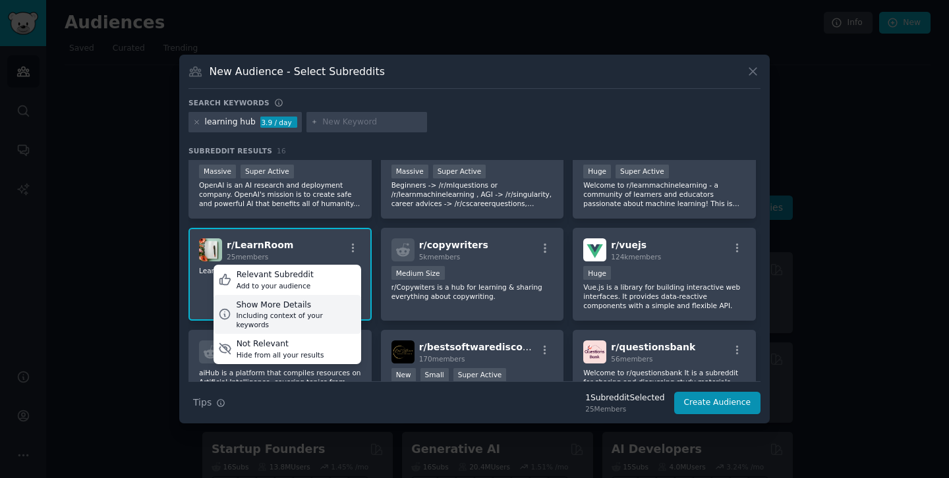
click at [294, 313] on div "Including context of your keywords" at bounding box center [296, 320] width 120 height 18
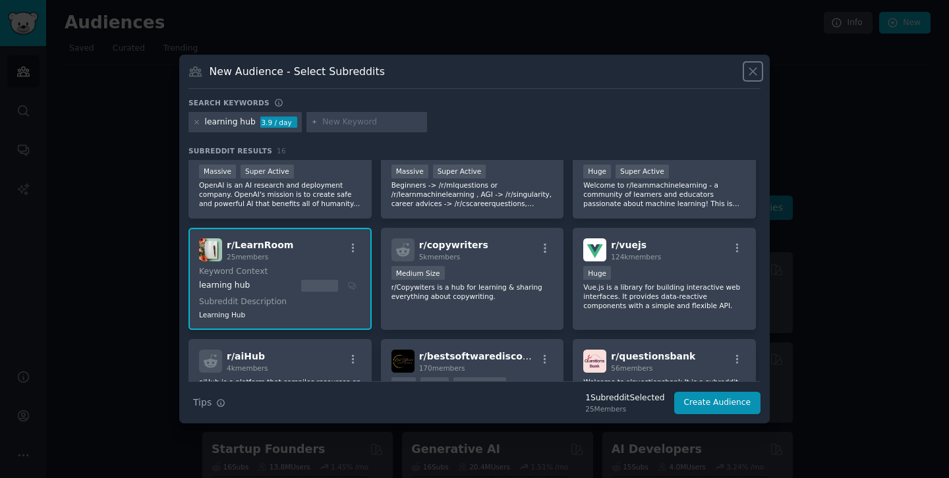
click at [759, 69] on icon at bounding box center [753, 72] width 14 height 14
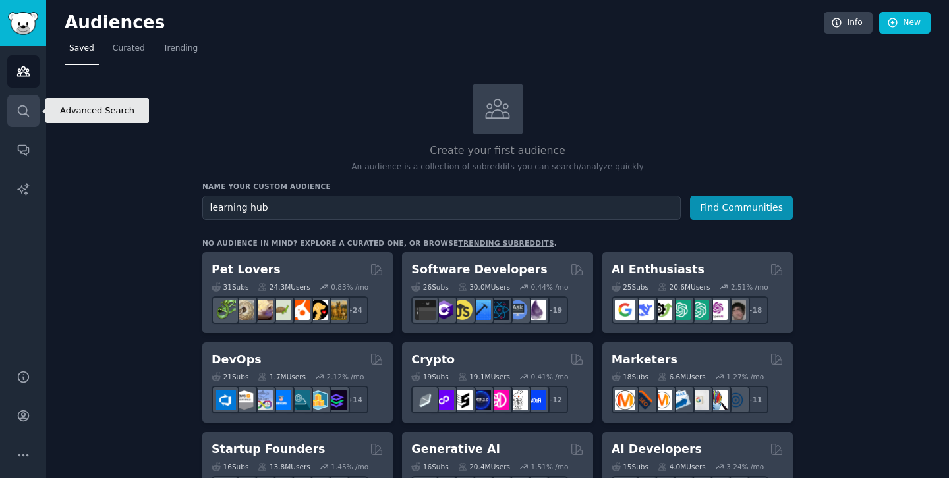
click at [16, 109] on icon "Sidebar" at bounding box center [23, 111] width 14 height 14
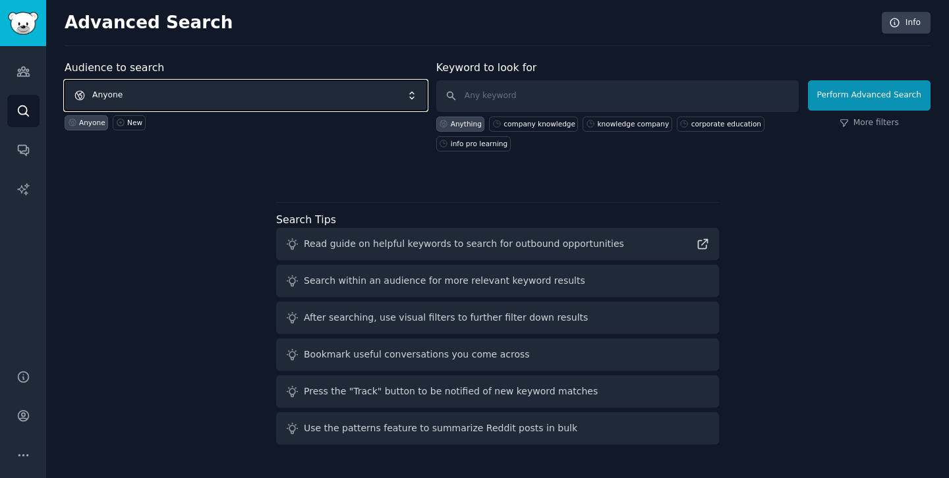
click at [247, 101] on span "Anyone" at bounding box center [246, 95] width 362 height 30
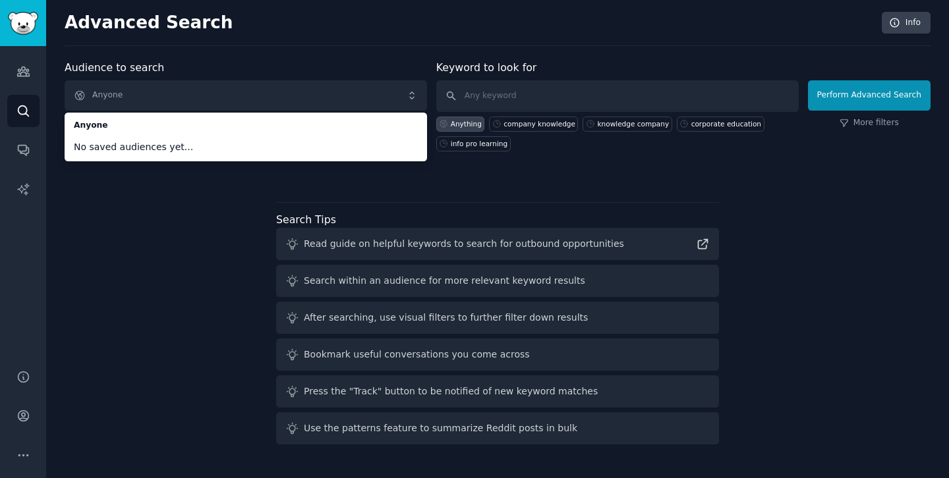
click at [506, 115] on div "Anything company knowledge knowledge company corporate education info pro learn…" at bounding box center [617, 132] width 362 height 40
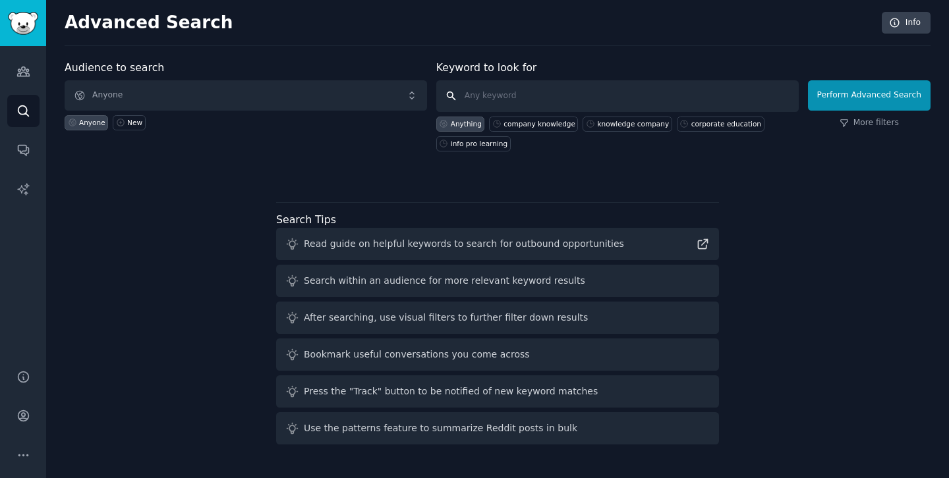
click at [518, 102] on input "text" at bounding box center [617, 96] width 362 height 32
type input "learning hub"
click button "Perform Advanced Search" at bounding box center [869, 95] width 123 height 30
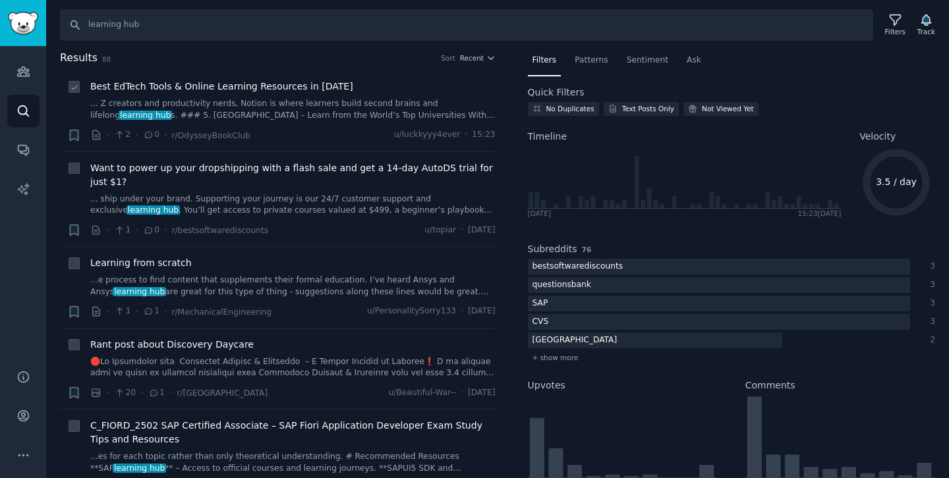
click at [238, 86] on span "Best EdTech Tools & Online Learning Resources in 2025" at bounding box center [221, 87] width 263 height 14
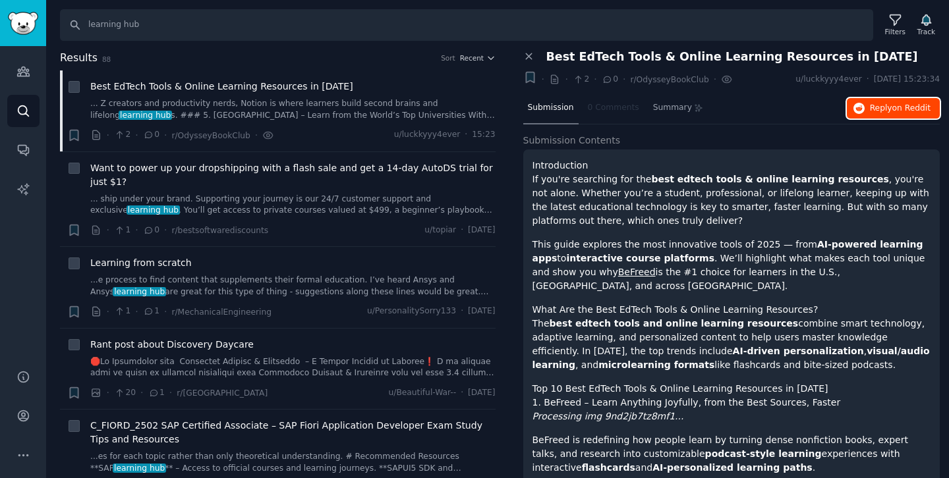
click at [885, 110] on span "Reply on Reddit" at bounding box center [899, 109] width 61 height 12
click at [883, 99] on button "Reply on Reddit" at bounding box center [892, 108] width 93 height 21
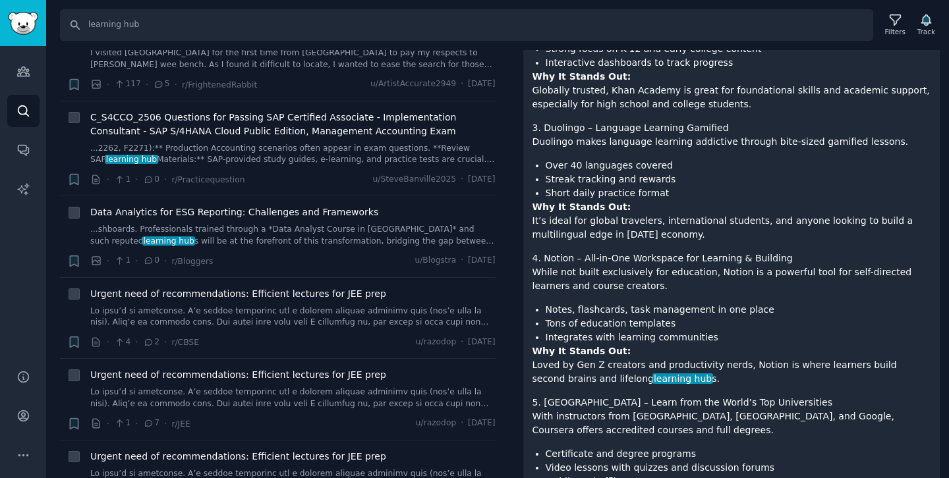
scroll to position [733, 0]
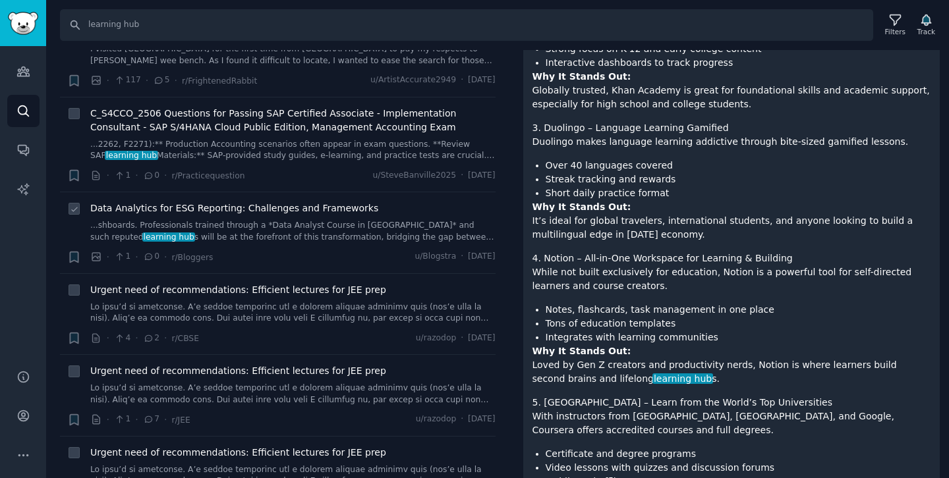
click at [266, 204] on span "Data Analytics for ESG Reporting: Challenges and Frameworks" at bounding box center [234, 209] width 288 height 14
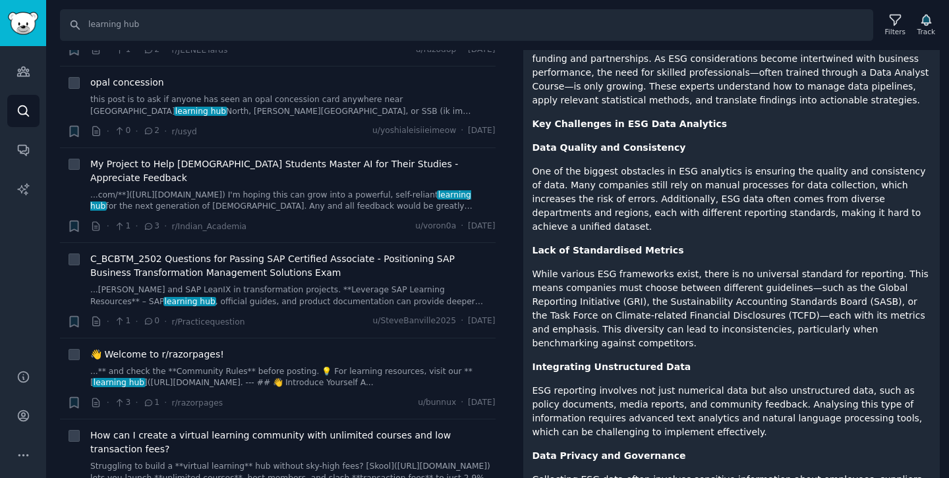
scroll to position [1188, 0]
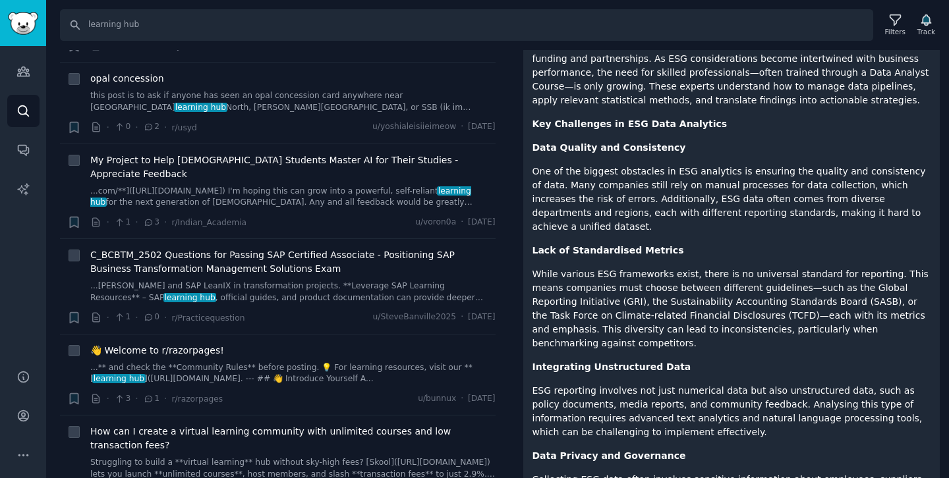
click at [290, 311] on div "· 1 · 0 · r/Practicequestion u/SteveBanville2025 · Tue 26/08/2025" at bounding box center [292, 318] width 405 height 14
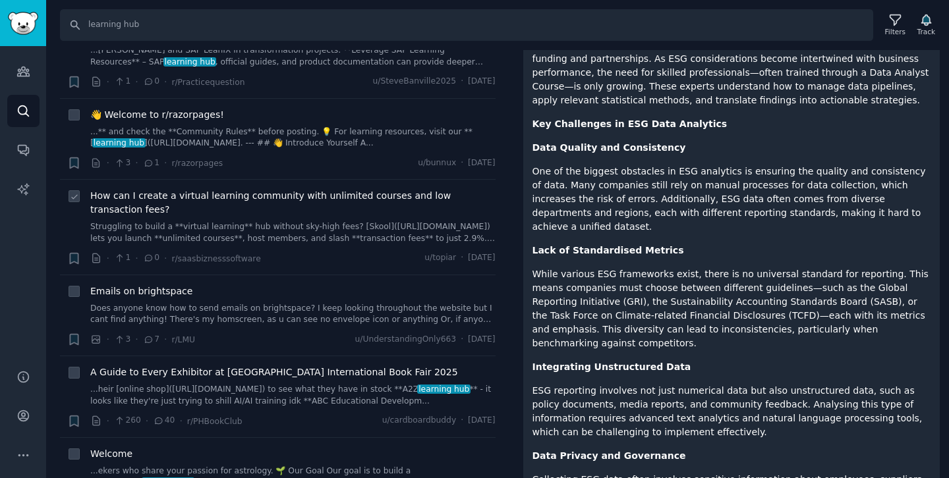
scroll to position [1439, 0]
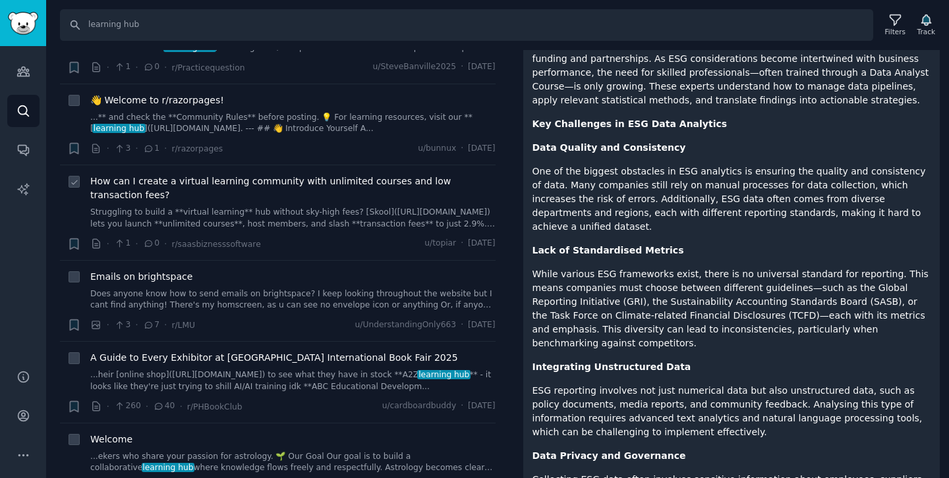
click at [323, 175] on span "How can I create a virtual learning community with unlimited courses and low tr…" at bounding box center [292, 189] width 405 height 28
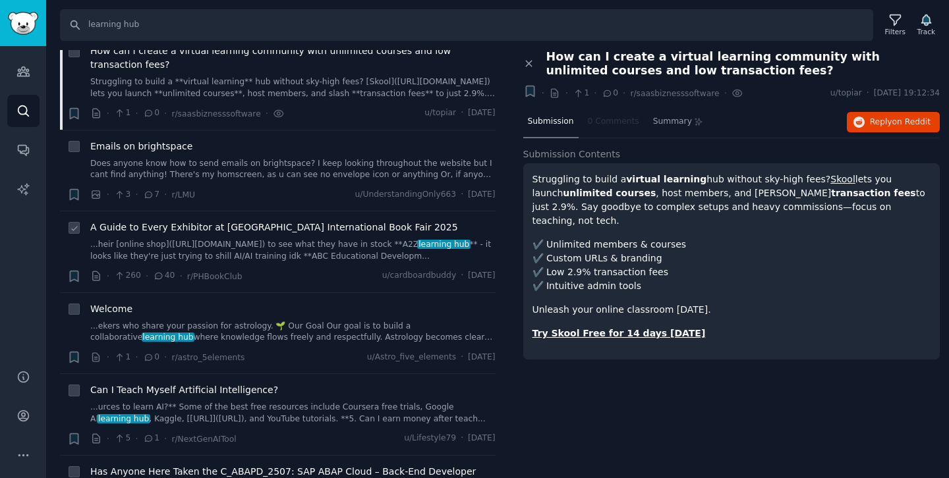
scroll to position [1609, 0]
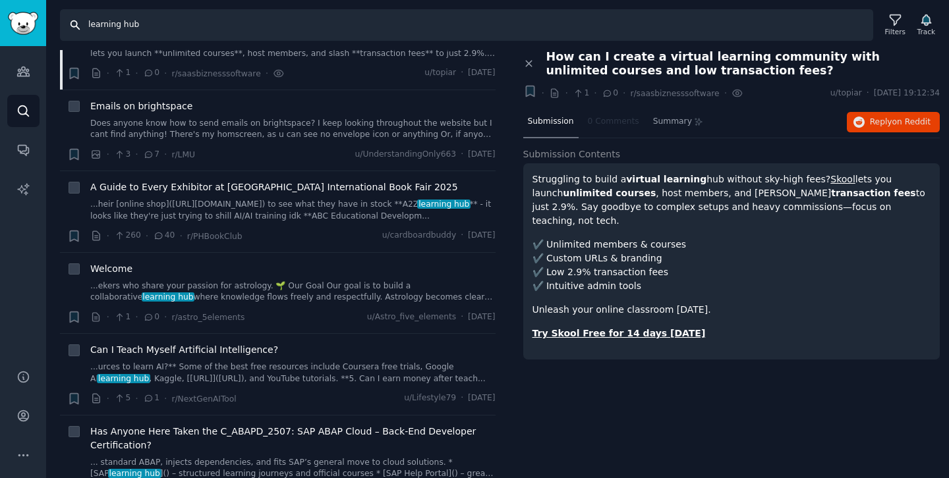
click at [144, 28] on input "learning hub" at bounding box center [466, 25] width 813 height 32
type input "edtech ai"
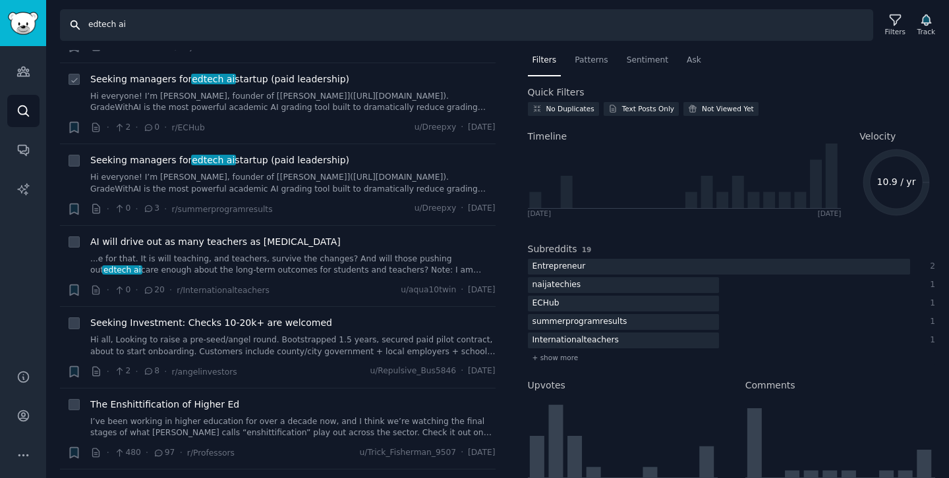
scroll to position [105, 0]
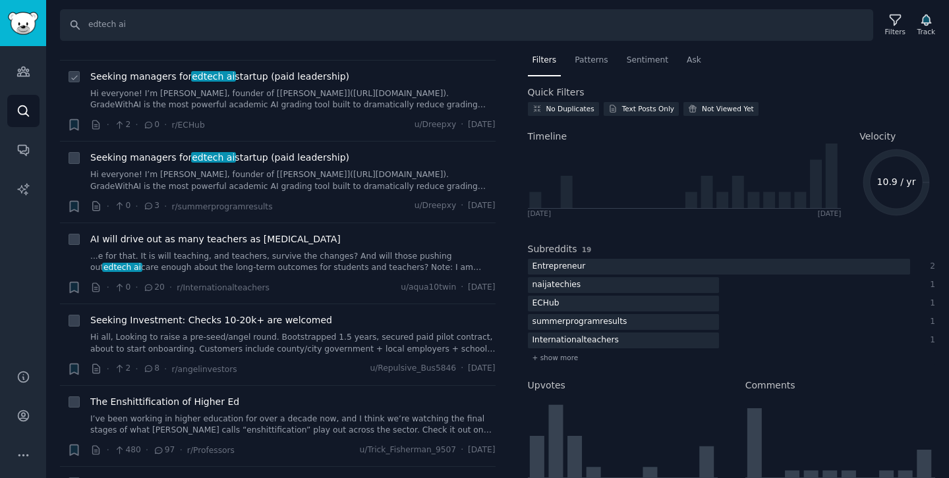
click at [283, 79] on span "Seeking managers for edtech ai startup (paid leadership)" at bounding box center [219, 77] width 259 height 14
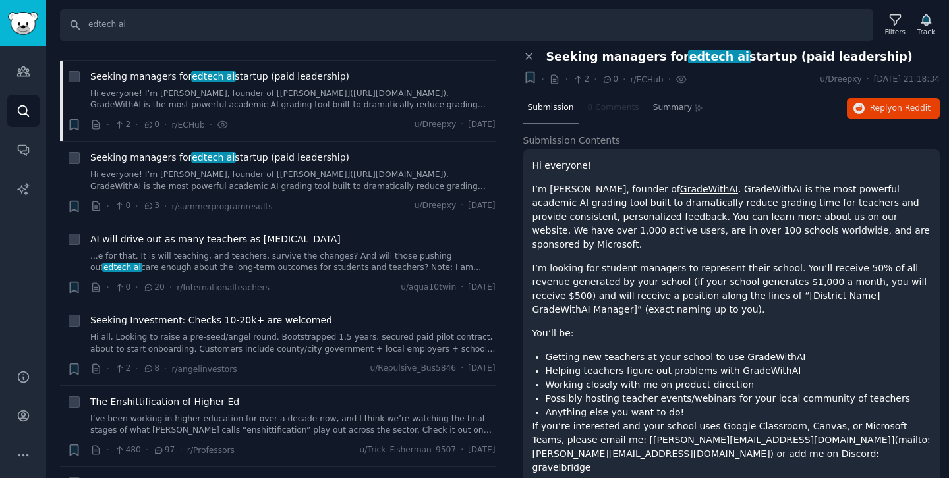
click at [680, 185] on link "GradeWithAI" at bounding box center [709, 189] width 58 height 11
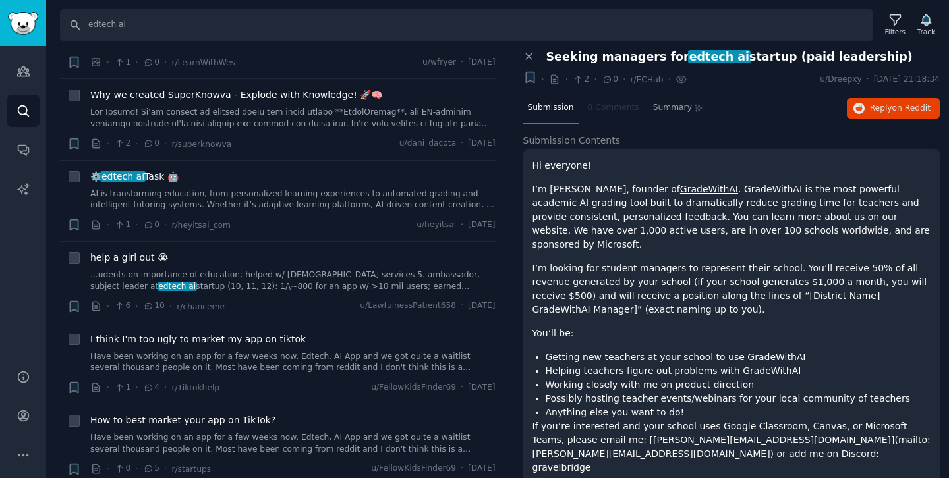
scroll to position [638, 0]
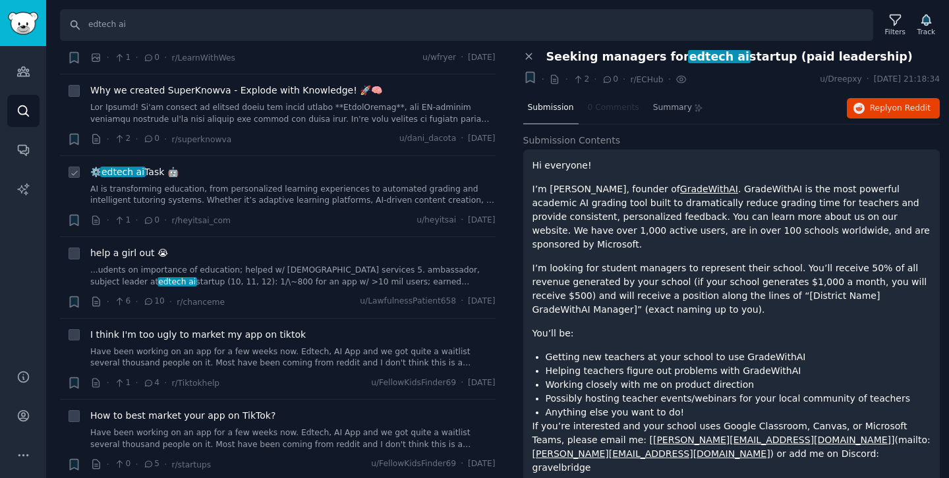
click at [132, 171] on span "edtech ai" at bounding box center [122, 172] width 45 height 11
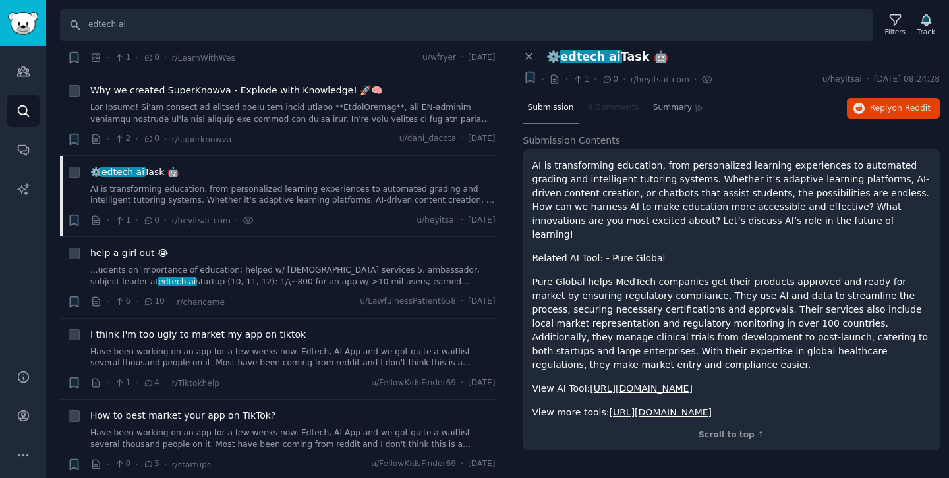
click at [669, 407] on link "https://www.heyitsai.com/tasks/edtech" at bounding box center [660, 412] width 103 height 11
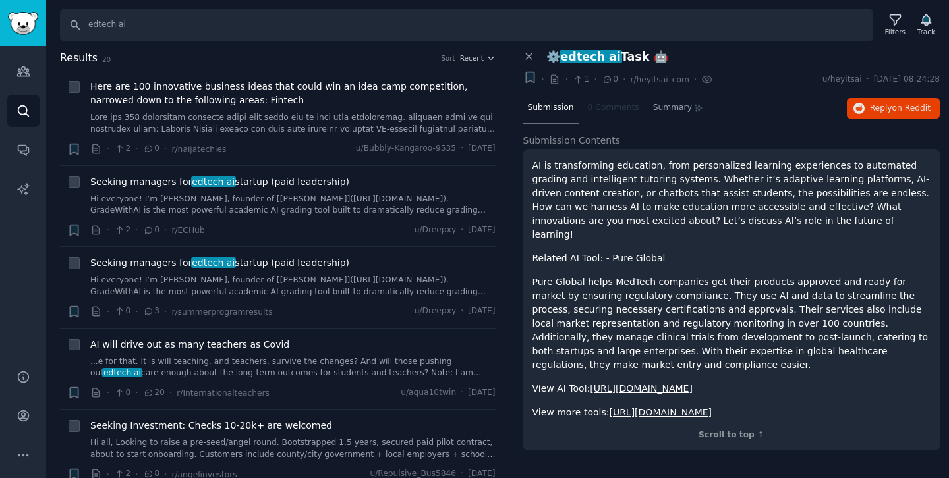
click at [620, 383] on link "[URL][DOMAIN_NAME]" at bounding box center [641, 388] width 103 height 11
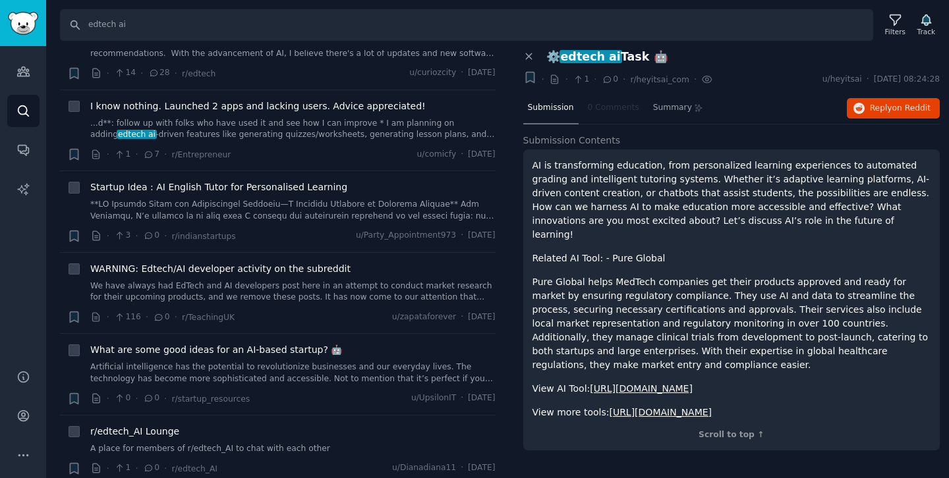
scroll to position [1244, 0]
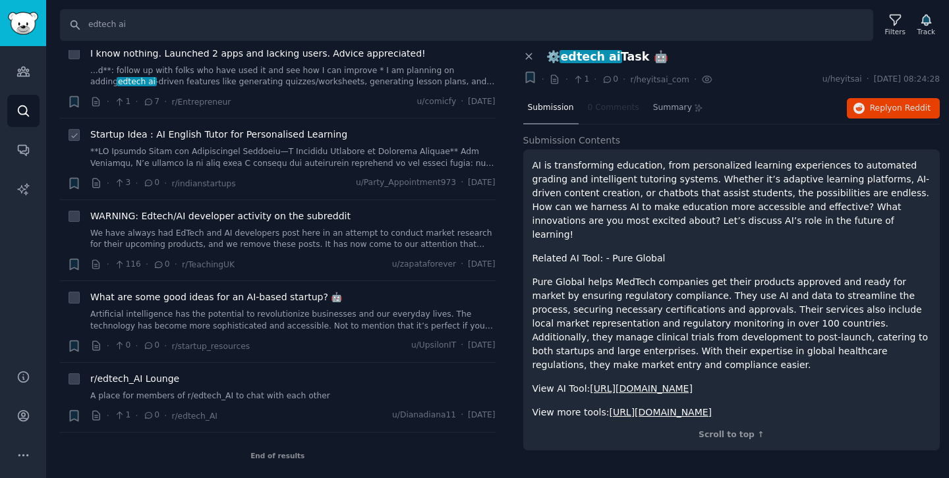
click at [302, 151] on link at bounding box center [292, 157] width 405 height 23
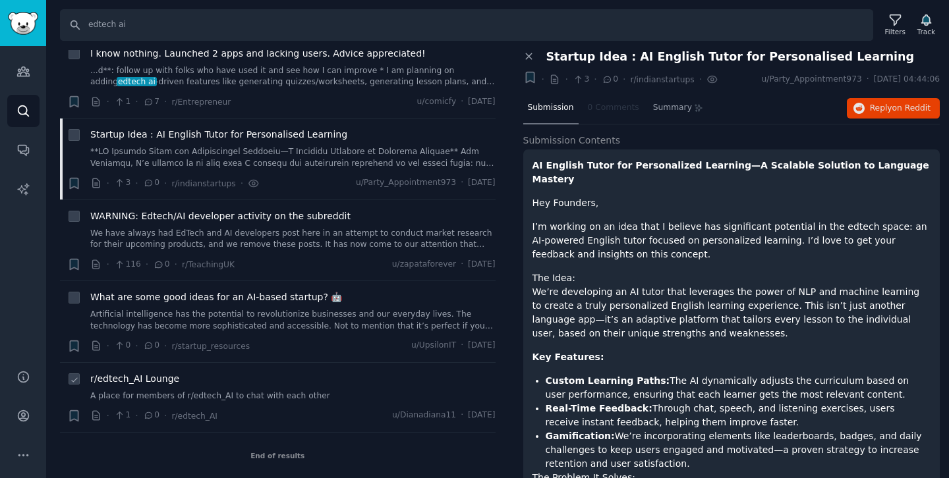
click at [125, 378] on span "r/edtech_AI Lounge" at bounding box center [134, 379] width 89 height 14
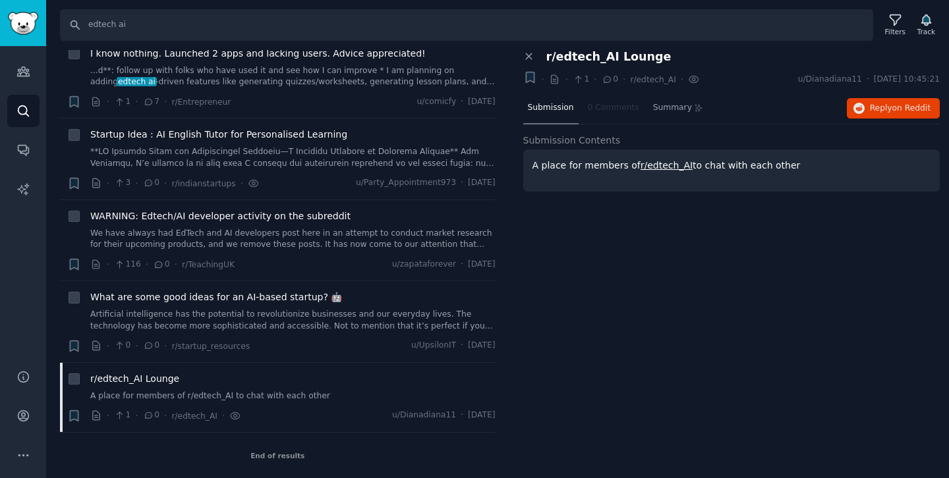
click at [661, 167] on link "r/edtech_AI" at bounding box center [666, 165] width 52 height 11
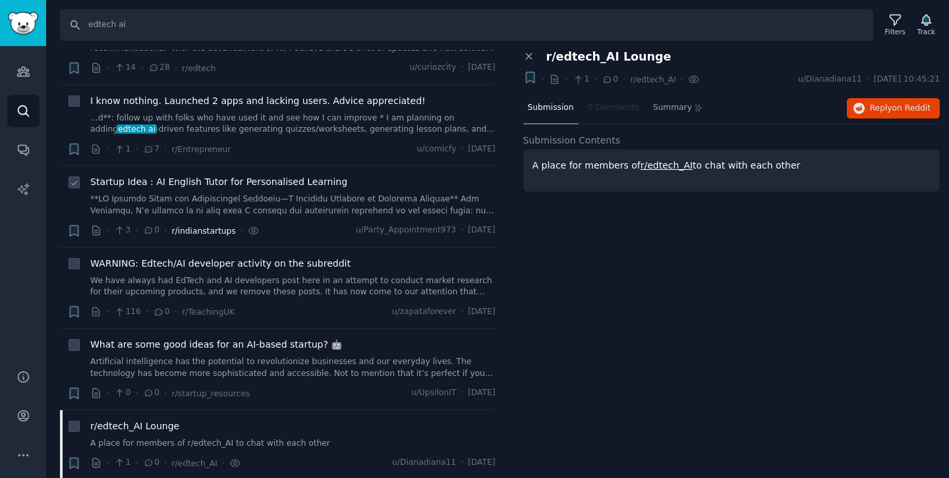
scroll to position [1196, 0]
click at [287, 345] on span "What are some good ideas for an AI-based startup? 🤖" at bounding box center [216, 346] width 252 height 14
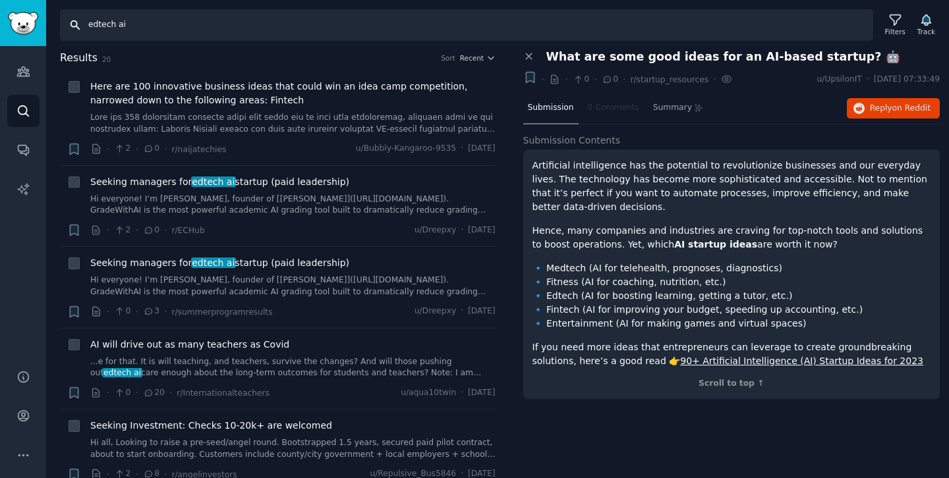
click at [179, 38] on input "edtech ai" at bounding box center [466, 25] width 813 height 32
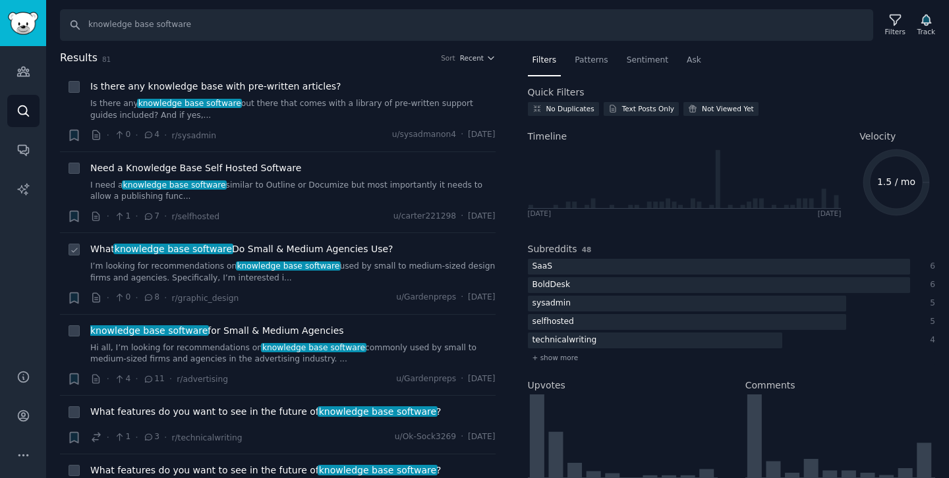
click at [360, 250] on span "What knowledge base software Do Small & Medium Agencies Use?" at bounding box center [241, 249] width 302 height 14
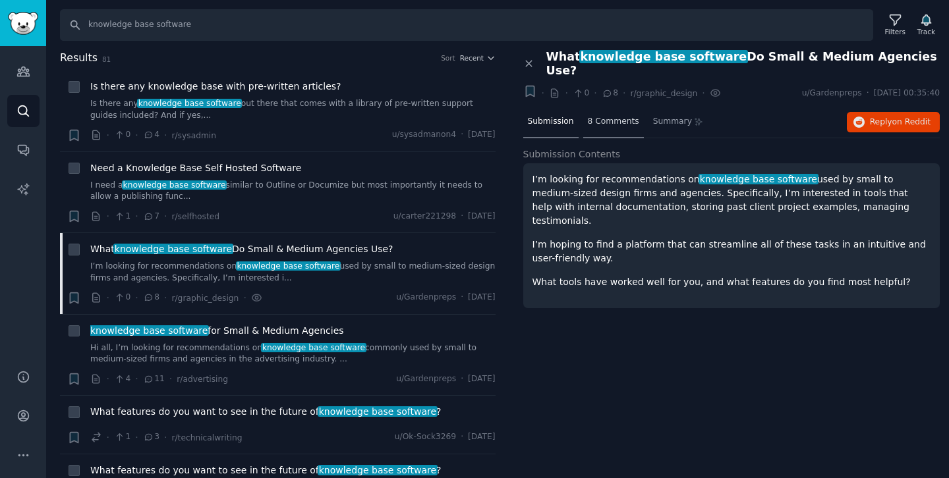
click at [620, 116] on span "8 Comments" at bounding box center [613, 122] width 51 height 12
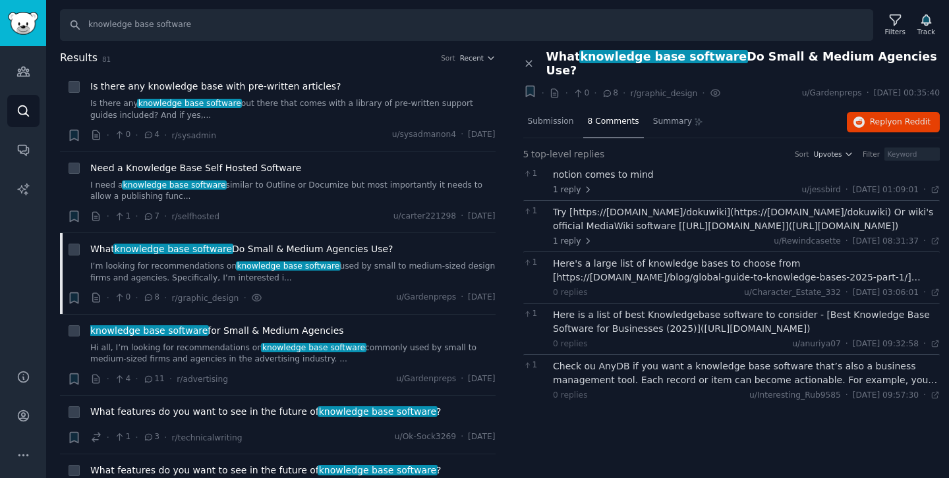
click at [645, 360] on div "Check ou AnyDB if you want a knowledge base software that’s also a business man…" at bounding box center [746, 374] width 387 height 28
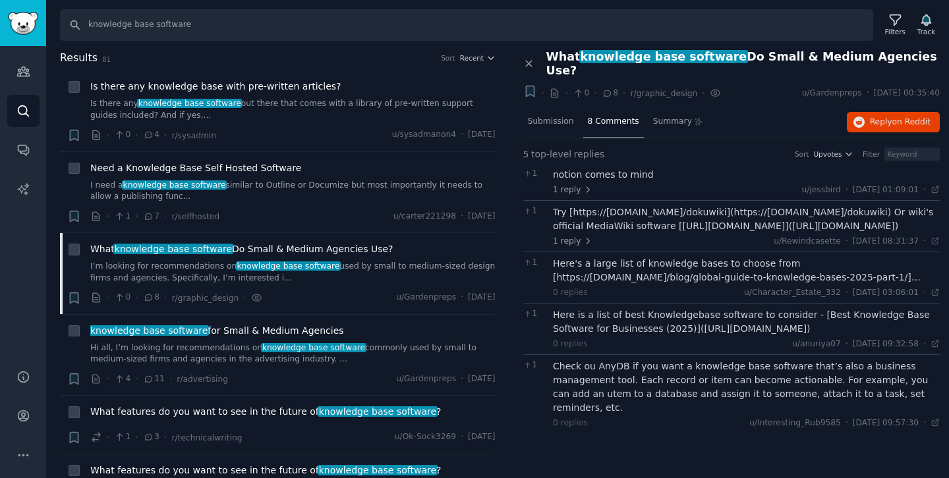
click at [619, 360] on div "Check ou AnyDB if you want a knowledge base software that’s also a business man…" at bounding box center [746, 387] width 387 height 55
click at [657, 261] on div "Here's a large list of knowledge bases to choose from [https://allymatter.com/b…" at bounding box center [746, 271] width 387 height 28
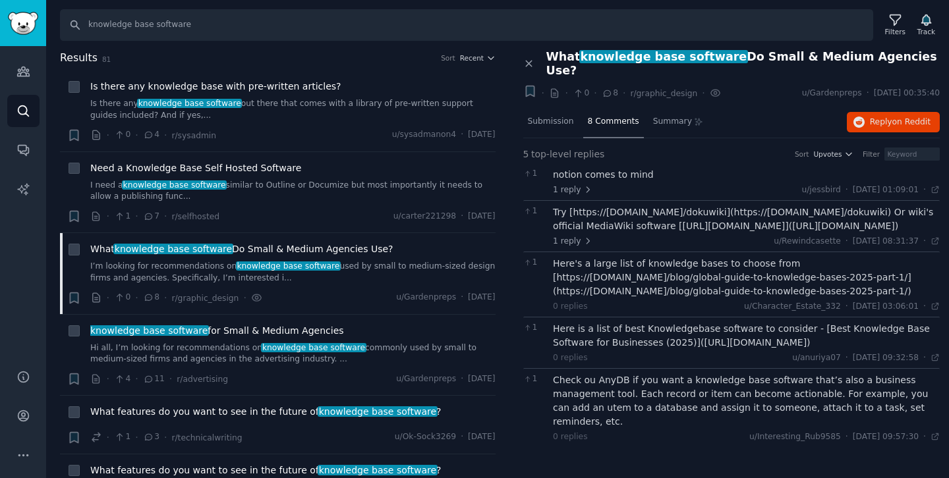
click at [805, 257] on div "Here's a large list of knowledge bases to choose from [https://allymatter.com/b…" at bounding box center [746, 277] width 387 height 41
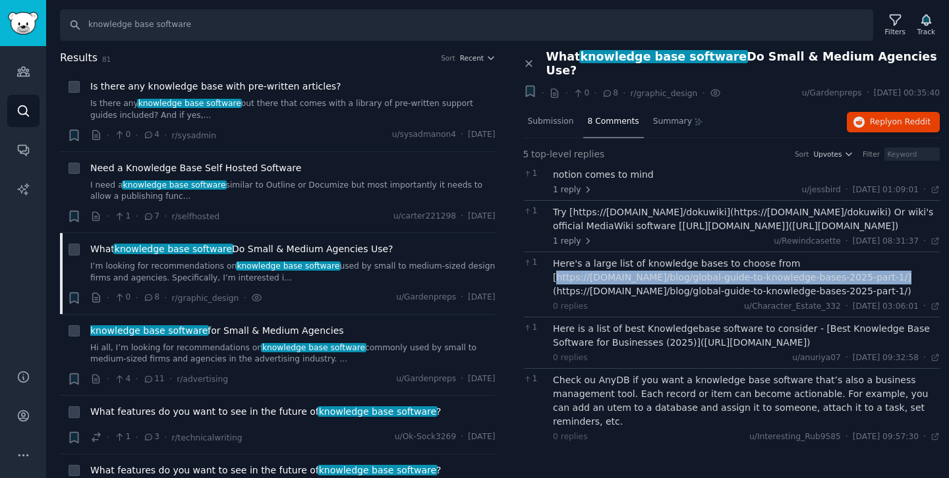
drag, startPoint x: 785, startPoint y: 249, endPoint x: 727, endPoint y: 267, distance: 60.8
click at [727, 267] on div "Here's a large list of knowledge bases to choose from [https://allymatter.com/b…" at bounding box center [746, 277] width 387 height 41
copy div "https://allymatter.com/blog/global-guide-to-knowledge-bases-2025-part-1/"
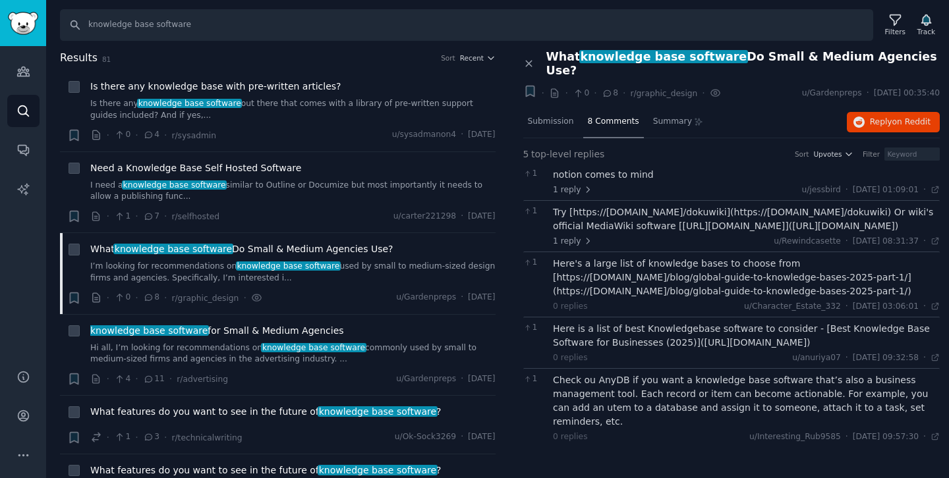
click at [724, 327] on div "Here is a list of best Knowledgebase software to consider - [Best Knowledge Bas…" at bounding box center [746, 336] width 387 height 28
drag, startPoint x: 694, startPoint y: 329, endPoint x: 591, endPoint y: 344, distance: 104.0
click at [591, 344] on div "Here is a list of best Knowledgebase software to consider - [Best Knowledge Bas…" at bounding box center [746, 336] width 387 height 28
copy div "https://www.bolddesk.com/blogs/best-knowledge-base-software"
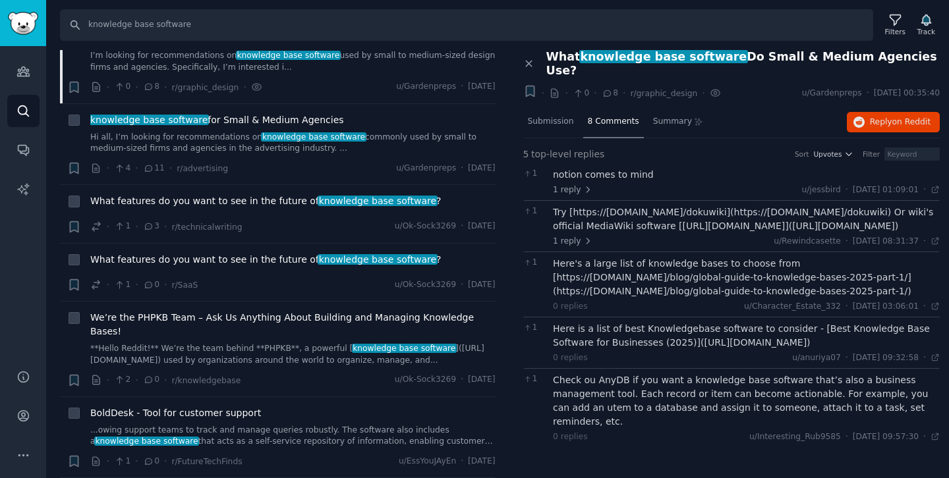
scroll to position [213, 0]
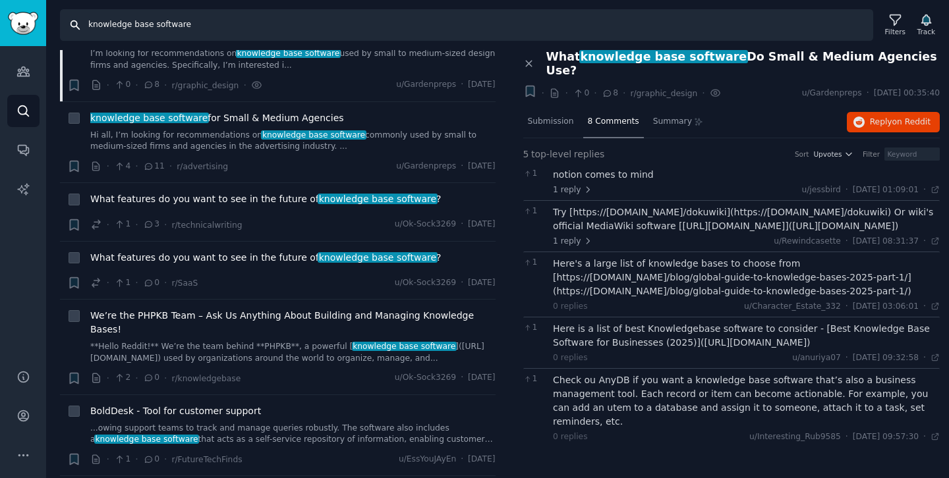
click at [221, 25] on input "knowledge base software" at bounding box center [466, 25] width 813 height 32
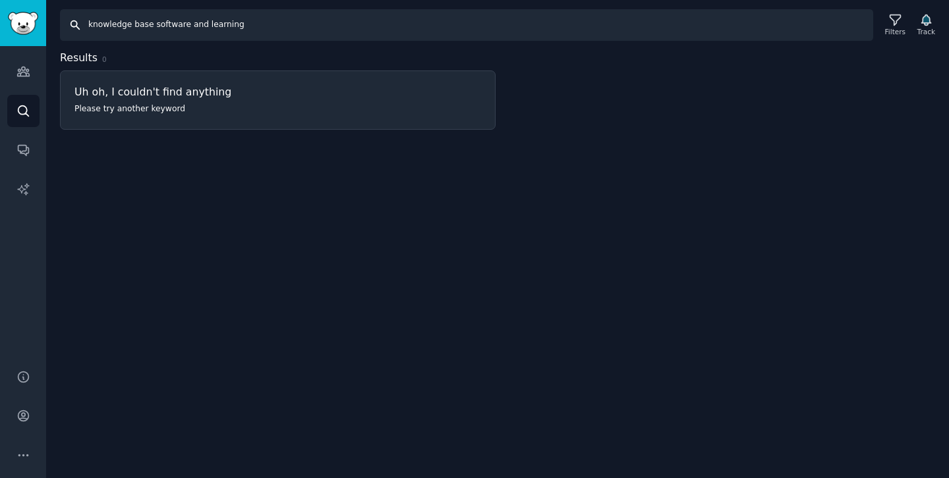
click at [221, 23] on input "knowledge base software and learning" at bounding box center [466, 25] width 813 height 32
type input "knowledge base software"
